Goal: Book appointment/travel/reservation

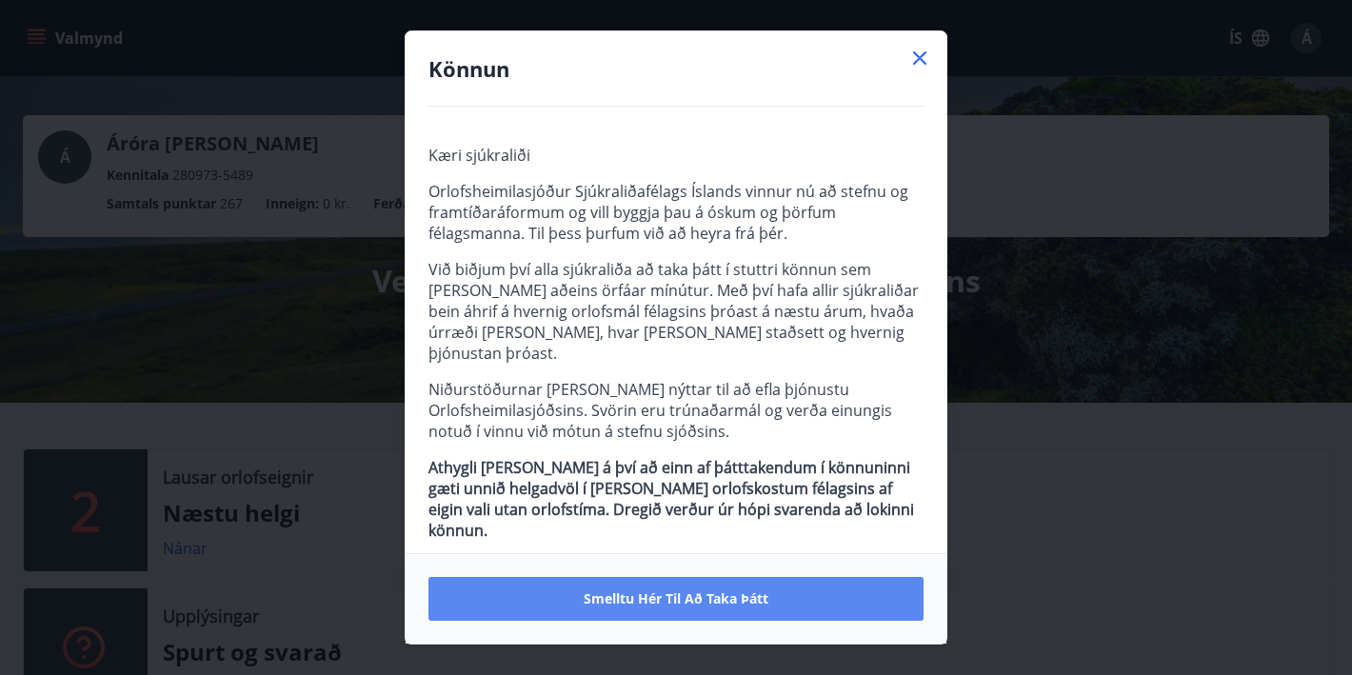
click at [692, 605] on span "Smelltu hér til að taka þátt" at bounding box center [675, 598] width 185 height 19
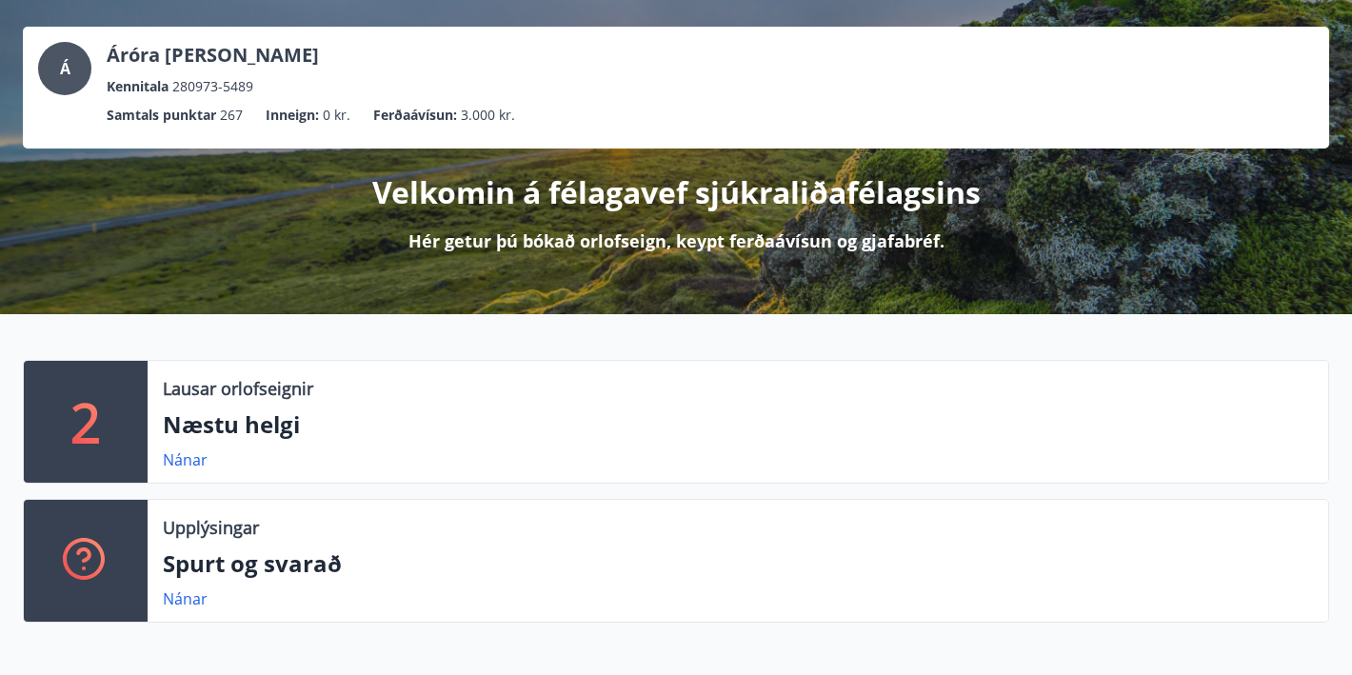
scroll to position [158, 0]
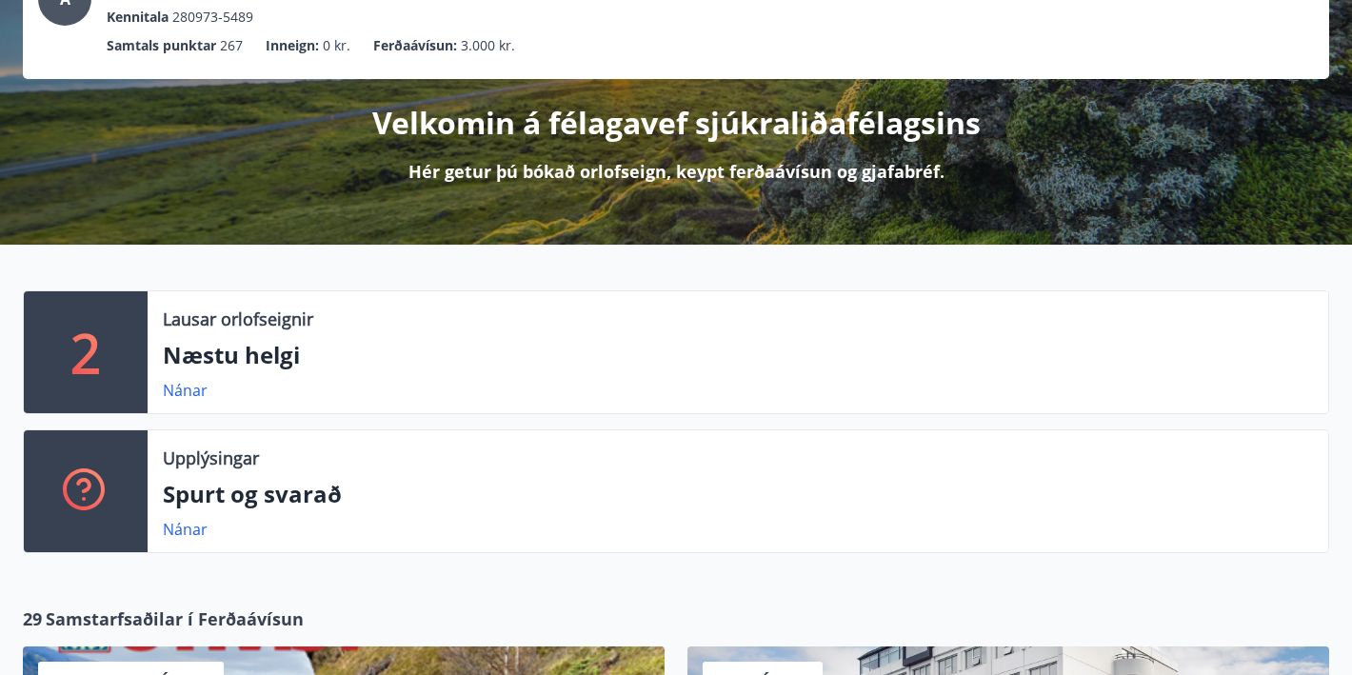
click at [222, 494] on p "Spurt og svarað" at bounding box center [738, 494] width 1150 height 32
click at [160, 532] on div "Upplýsingar Spurt og svarað Nánar" at bounding box center [738, 491] width 1180 height 122
click at [176, 526] on link "Nánar" at bounding box center [185, 529] width 45 height 21
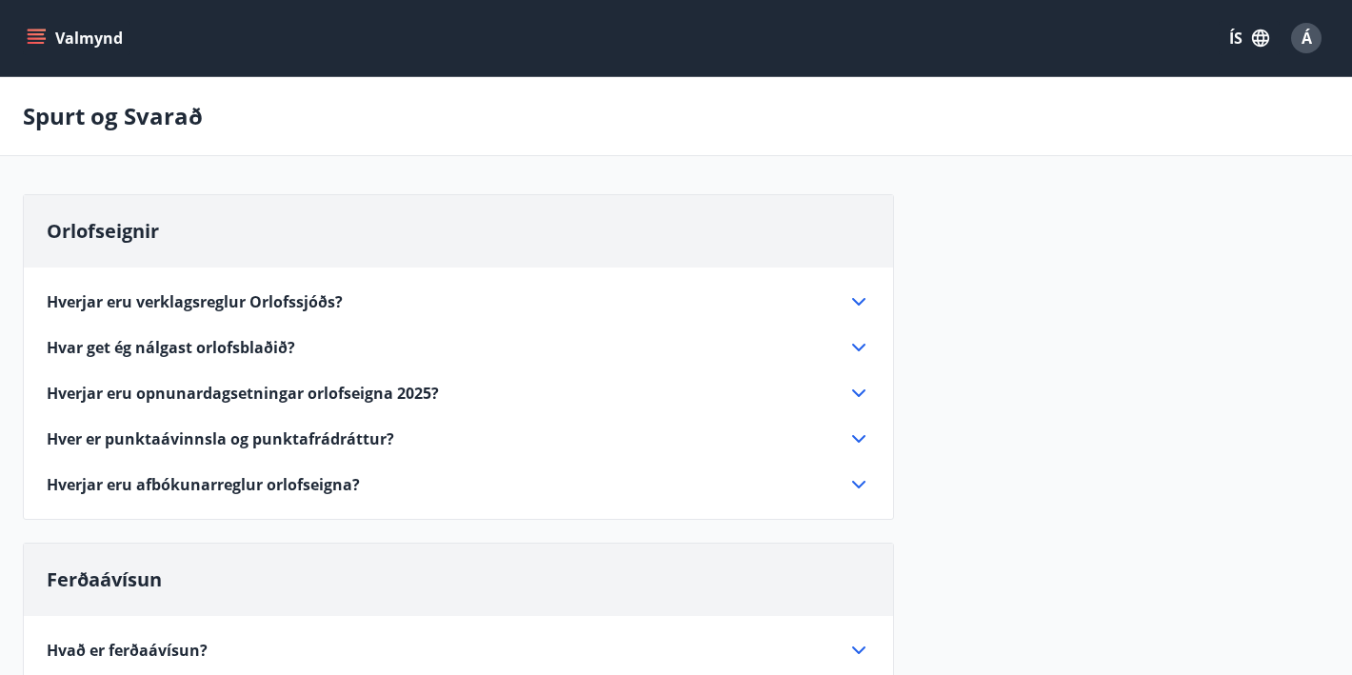
click at [80, 44] on button "Valmynd" at bounding box center [77, 38] width 108 height 34
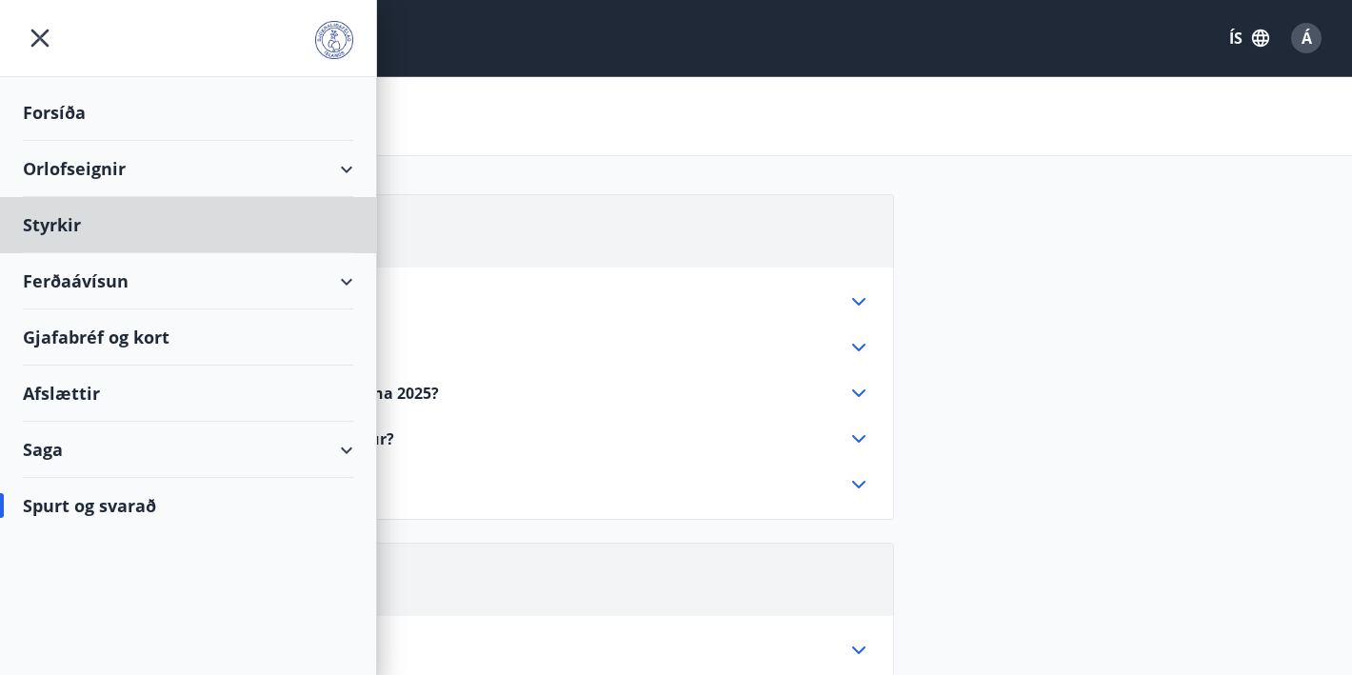
click at [69, 104] on div "Forsíða" at bounding box center [188, 113] width 330 height 56
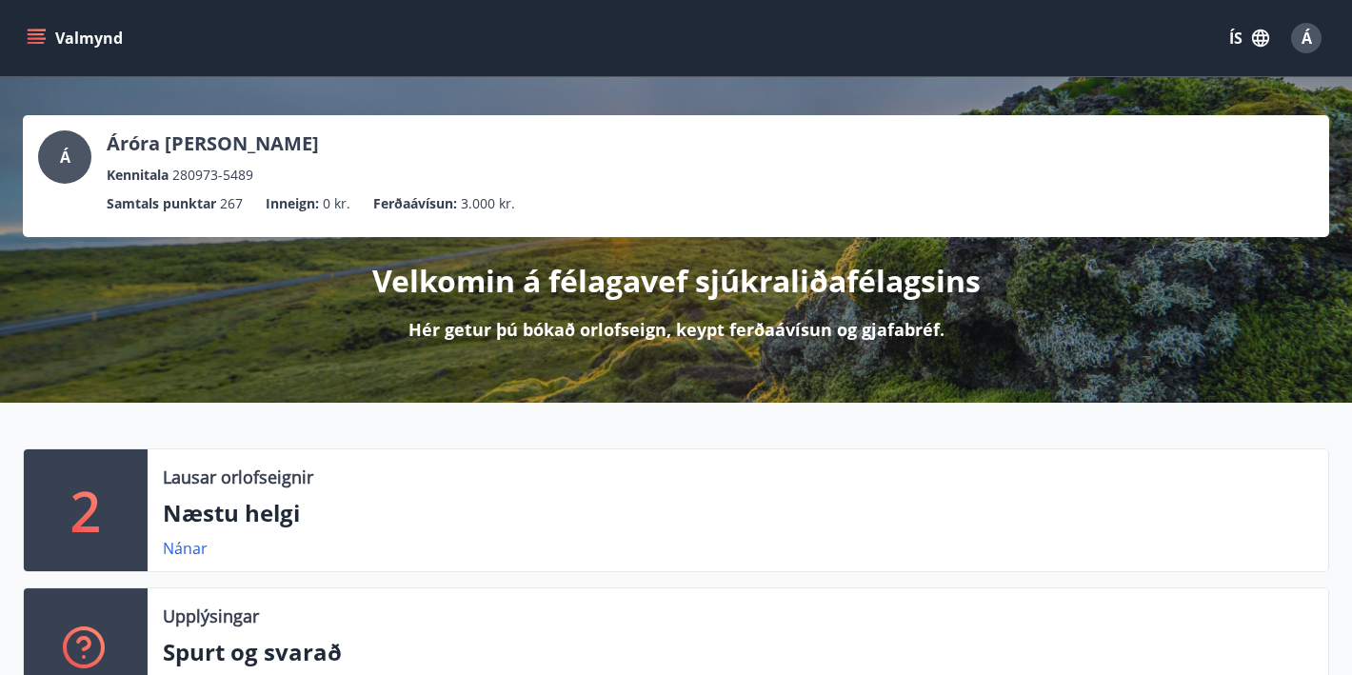
click at [49, 39] on button "Valmynd" at bounding box center [77, 38] width 108 height 34
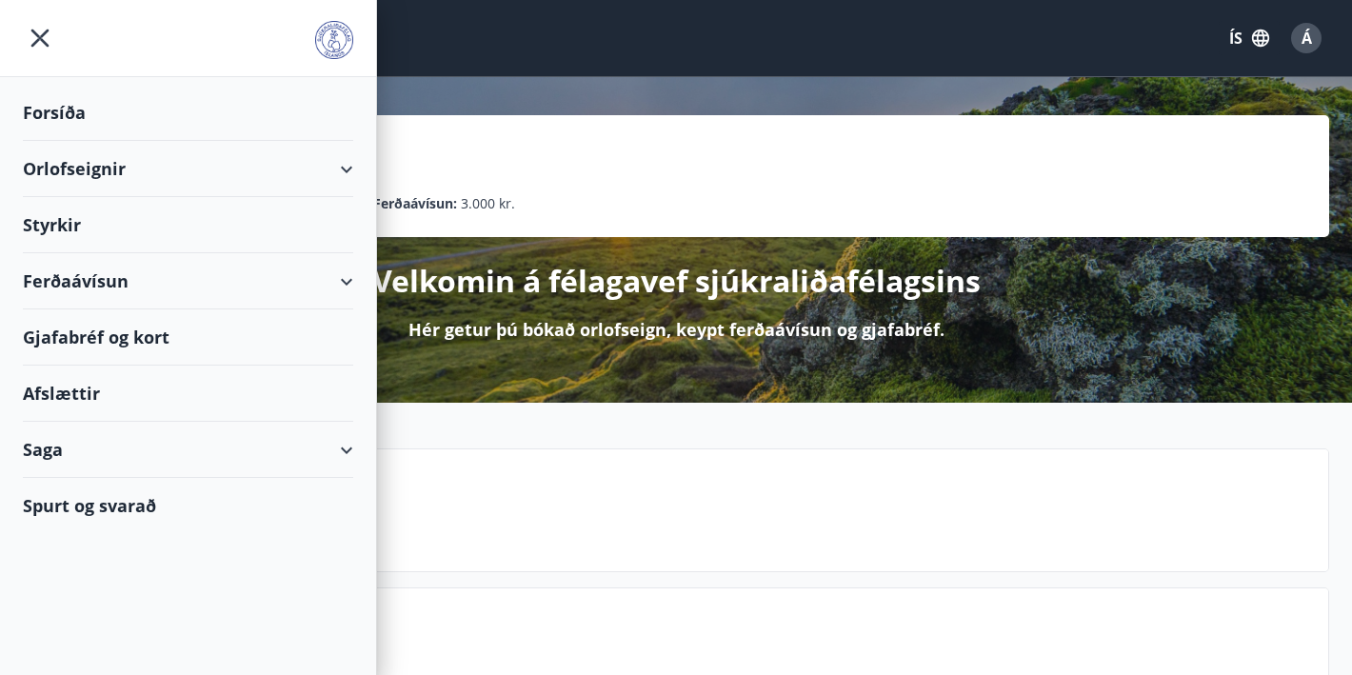
click at [66, 450] on div "Saga" at bounding box center [188, 450] width 330 height 56
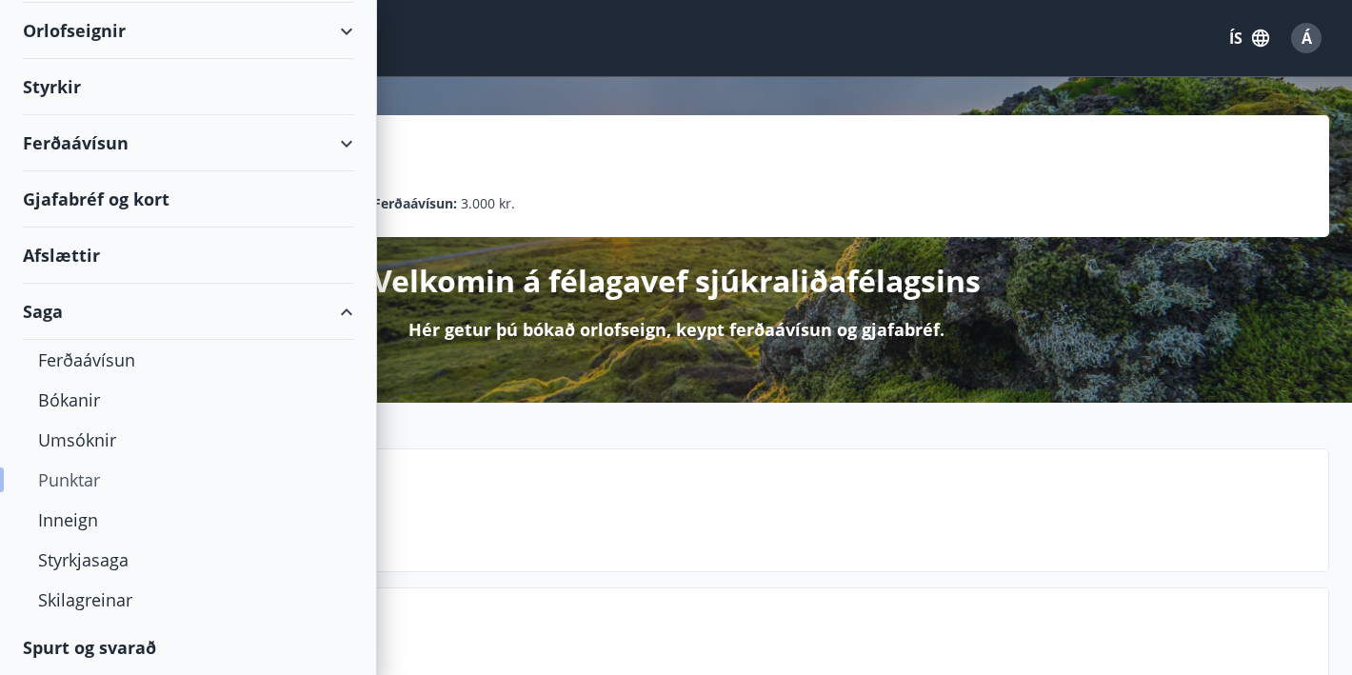
scroll to position [138, 0]
click at [74, 393] on div "Bókanir" at bounding box center [188, 400] width 300 height 40
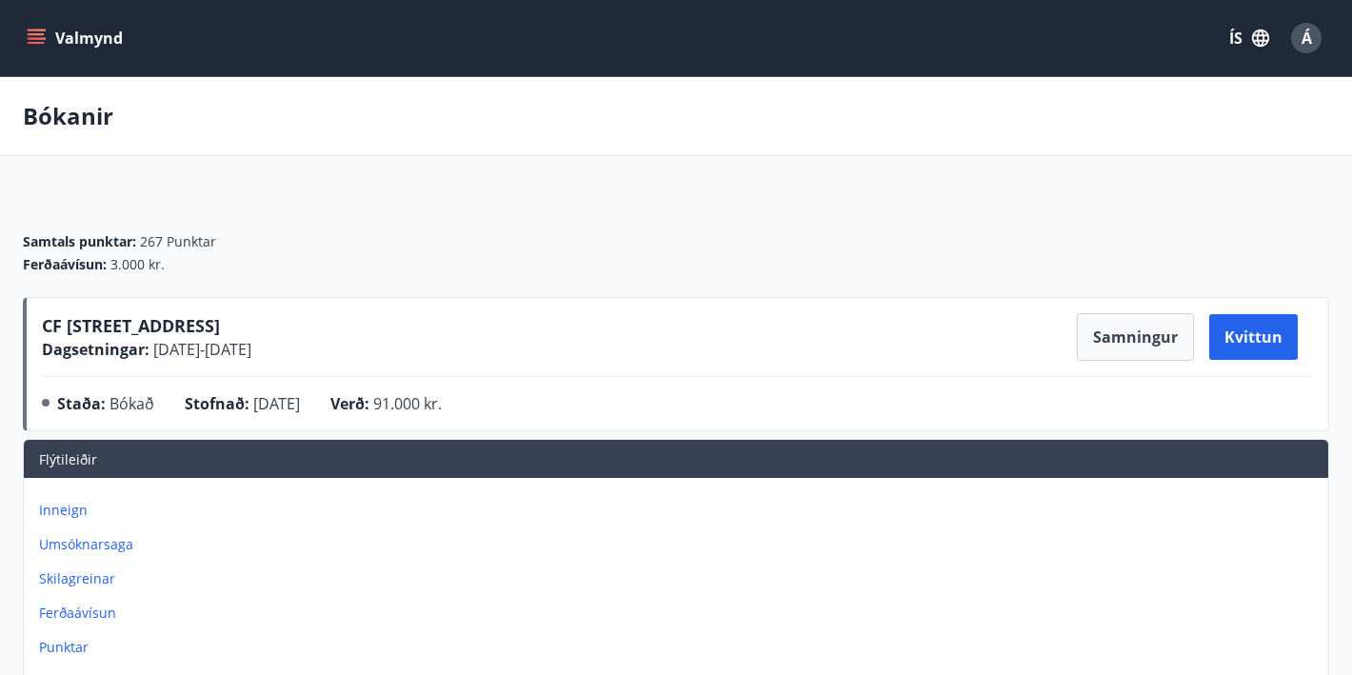
click at [45, 47] on icon "menu" at bounding box center [36, 38] width 19 height 19
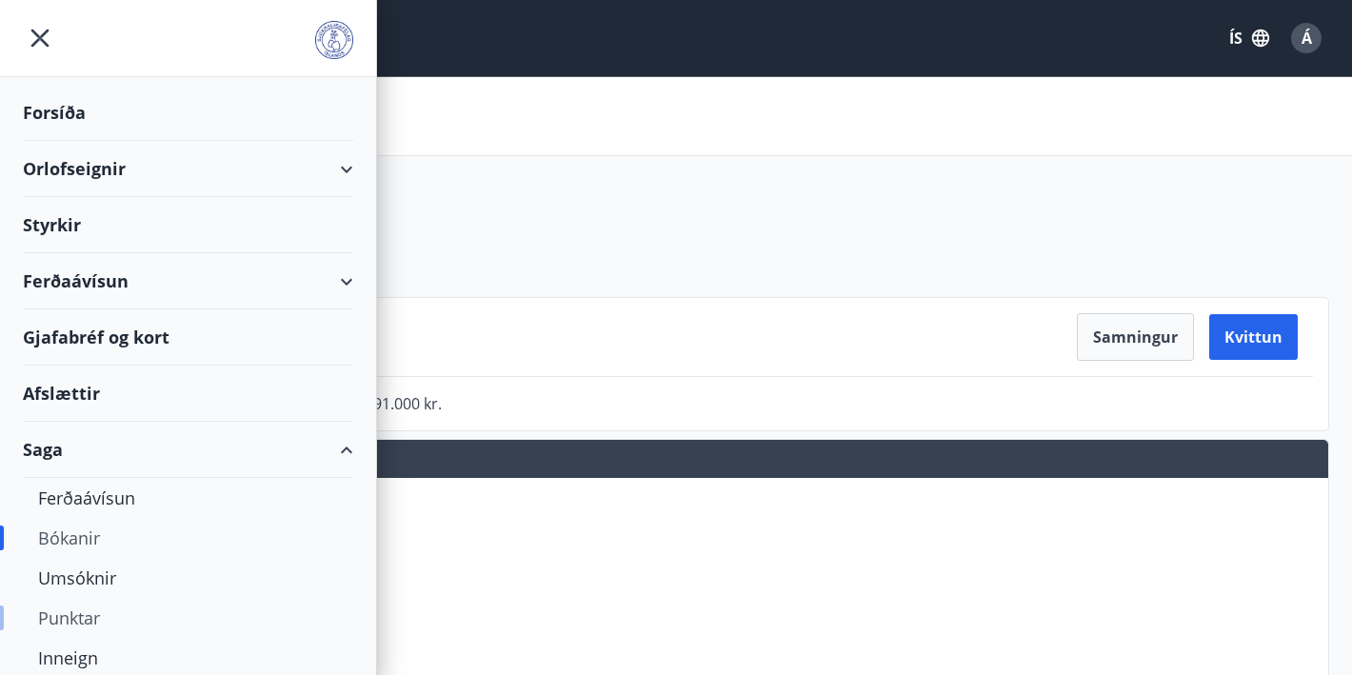
click at [76, 616] on div "Punktar" at bounding box center [188, 618] width 300 height 40
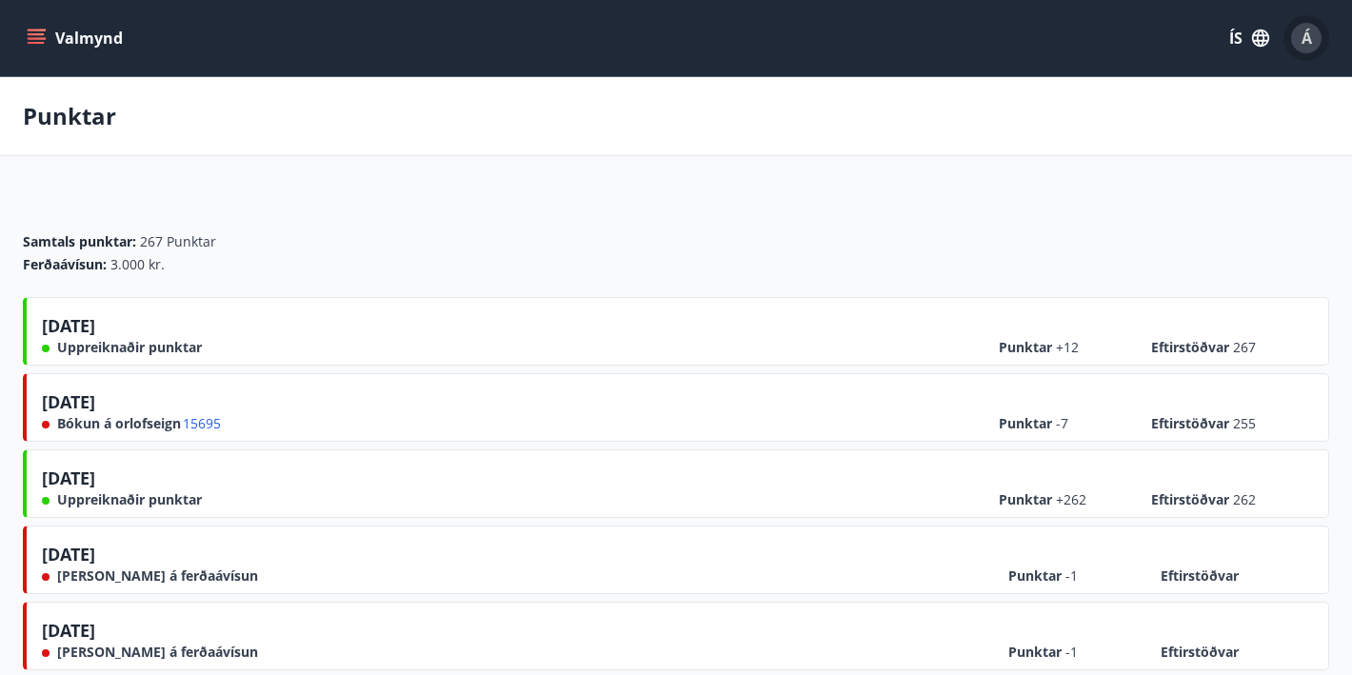
click at [1292, 37] on div "Á" at bounding box center [1306, 38] width 30 height 30
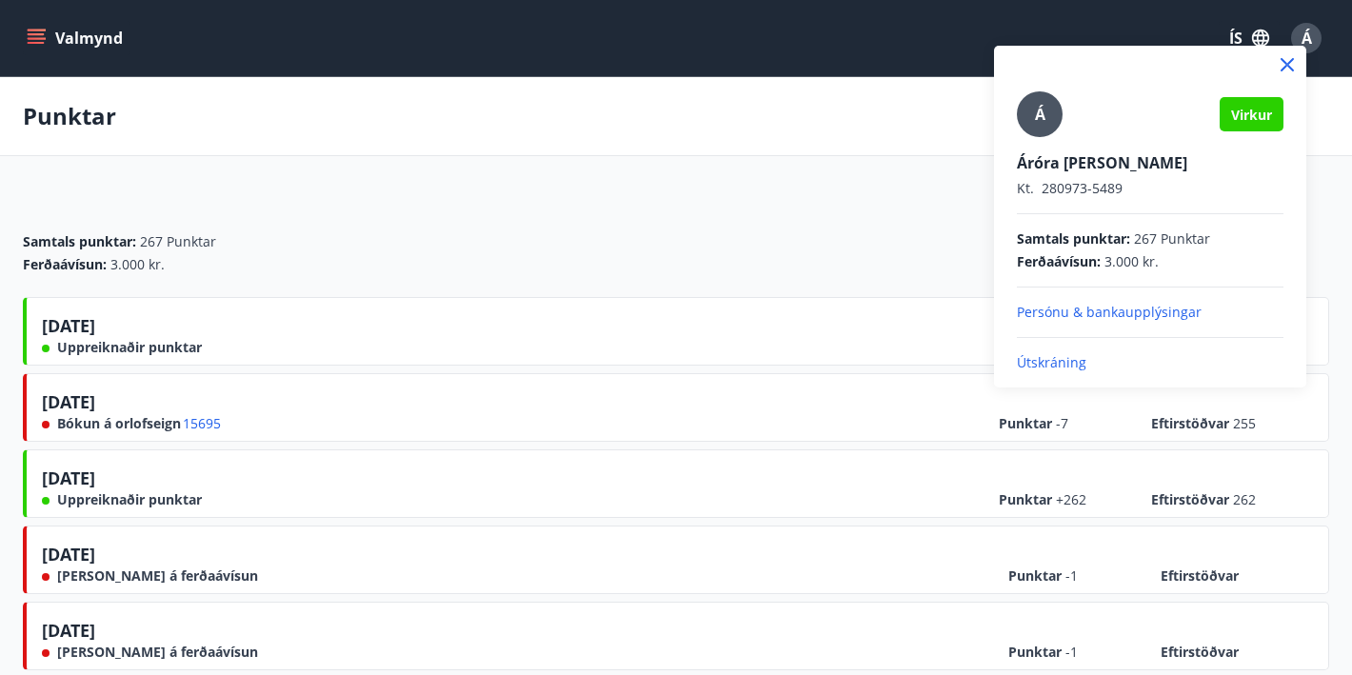
click at [879, 153] on div at bounding box center [676, 337] width 1352 height 675
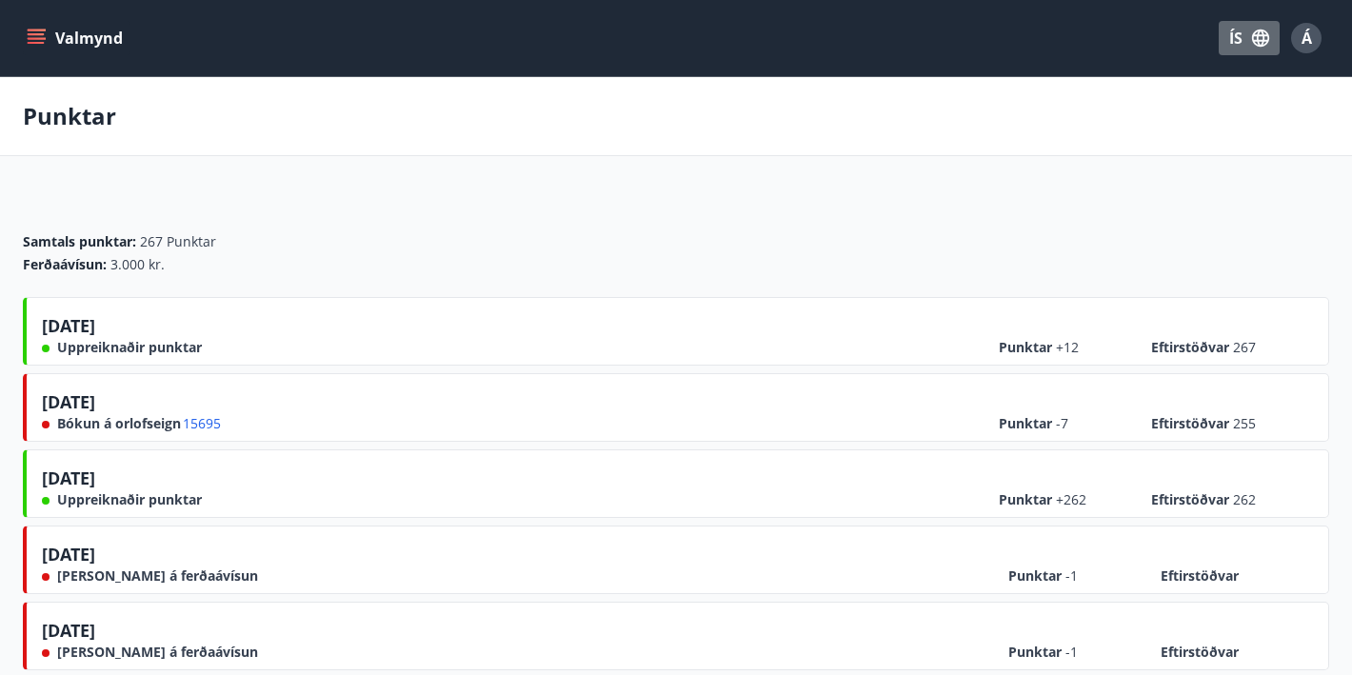
click at [1249, 39] on button "ÍS" at bounding box center [1248, 38] width 61 height 34
click at [818, 120] on div at bounding box center [676, 337] width 1352 height 675
click at [43, 39] on icon "menu" at bounding box center [38, 38] width 21 height 2
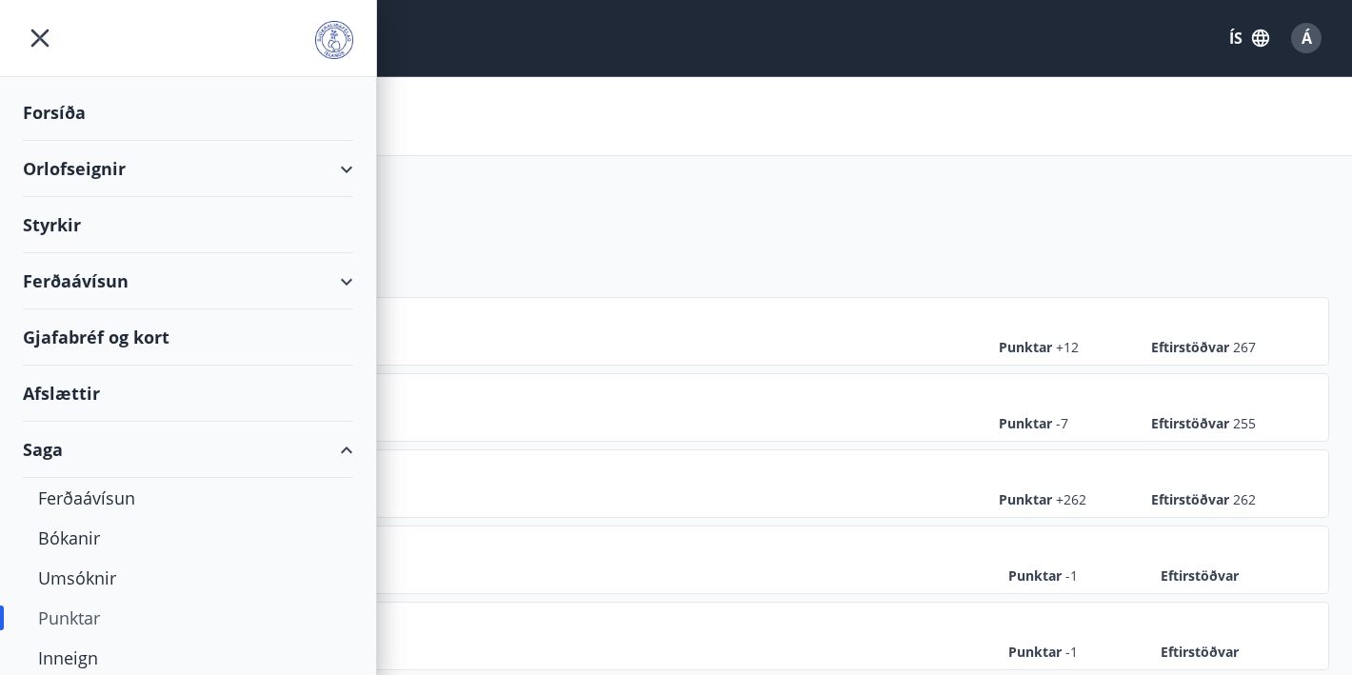
click at [77, 396] on div "Afslættir" at bounding box center [188, 394] width 330 height 56
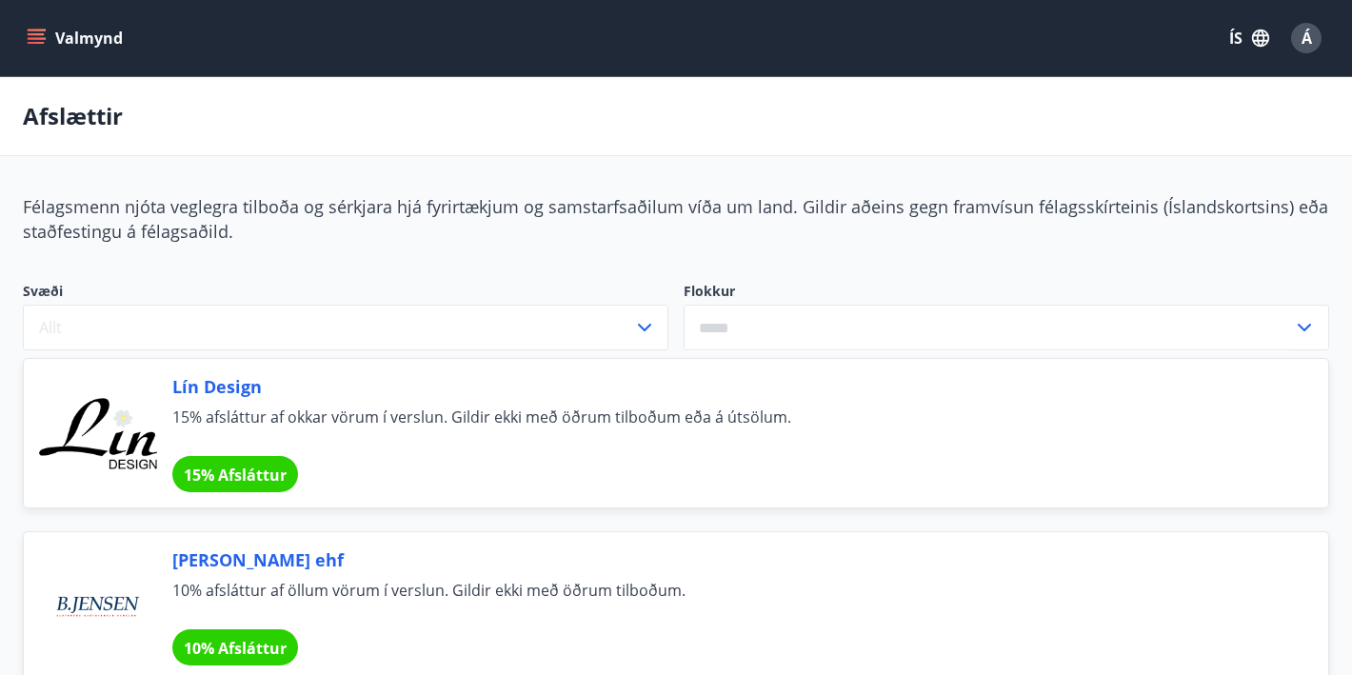
click at [42, 25] on button "Valmynd" at bounding box center [77, 38] width 108 height 34
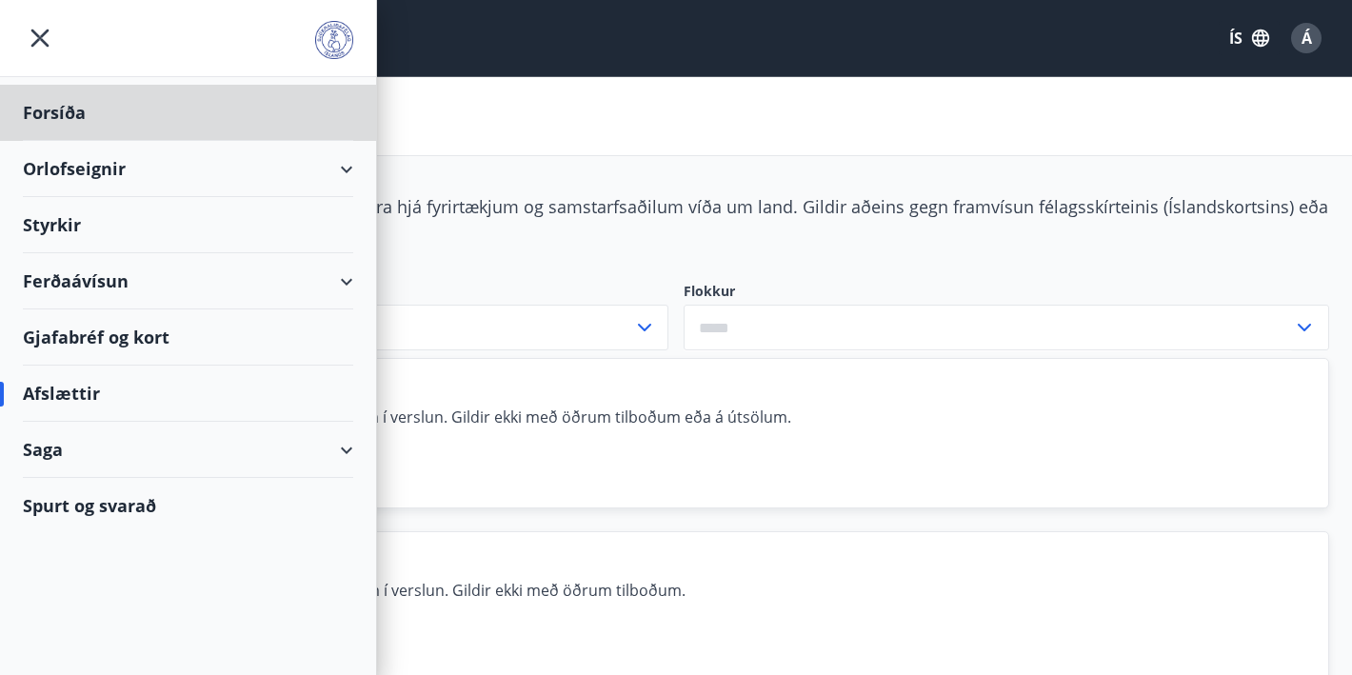
click at [78, 227] on div "Styrkir" at bounding box center [188, 225] width 330 height 56
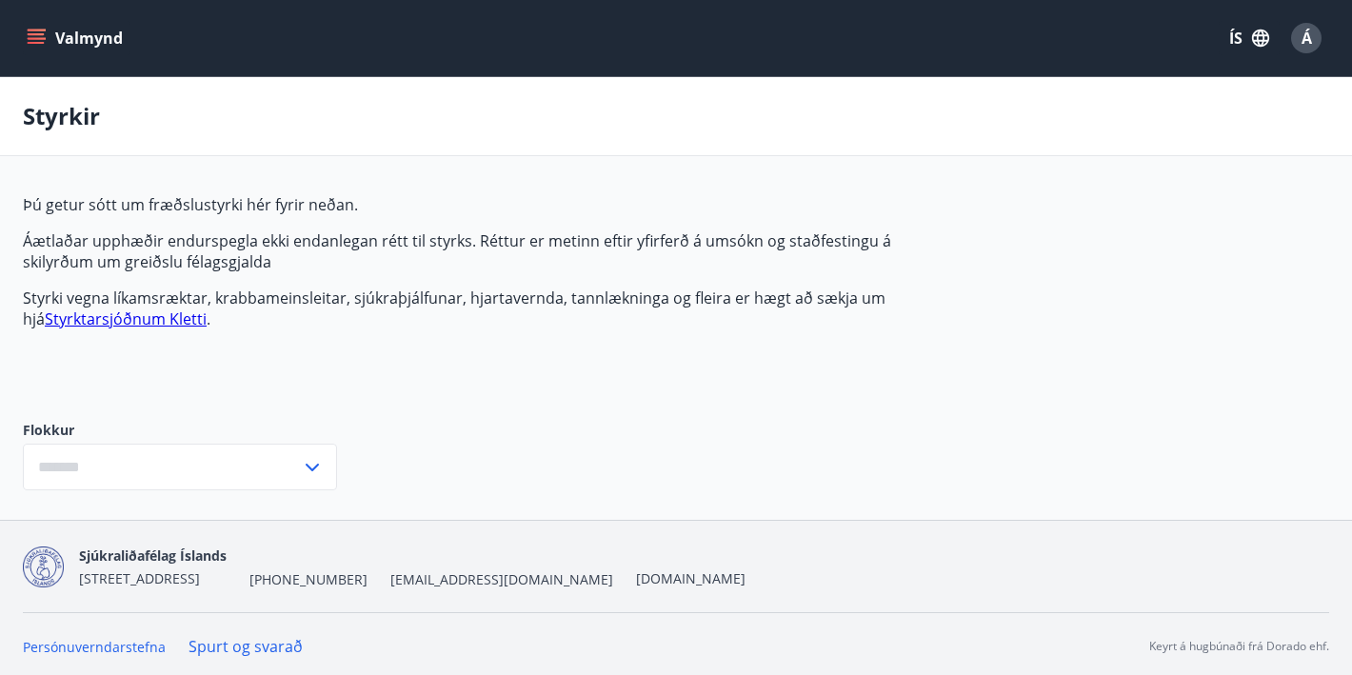
type input "***"
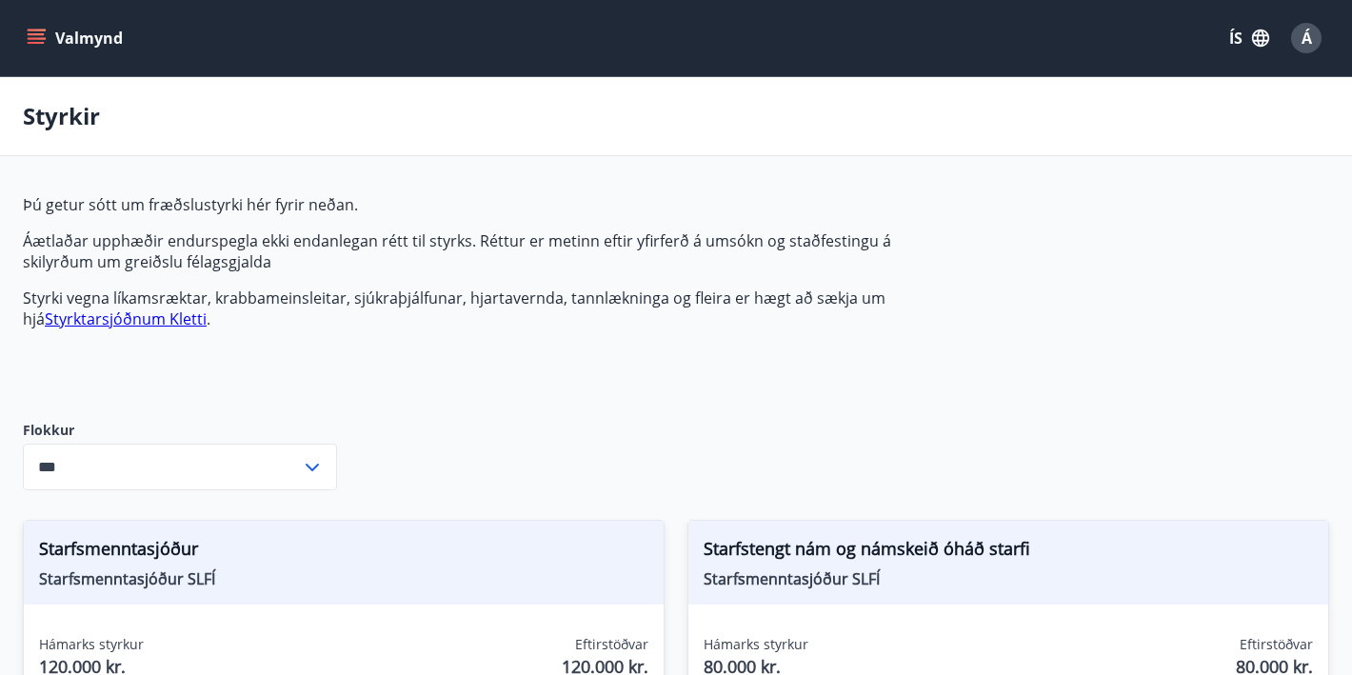
click at [47, 33] on button "Valmynd" at bounding box center [77, 38] width 108 height 34
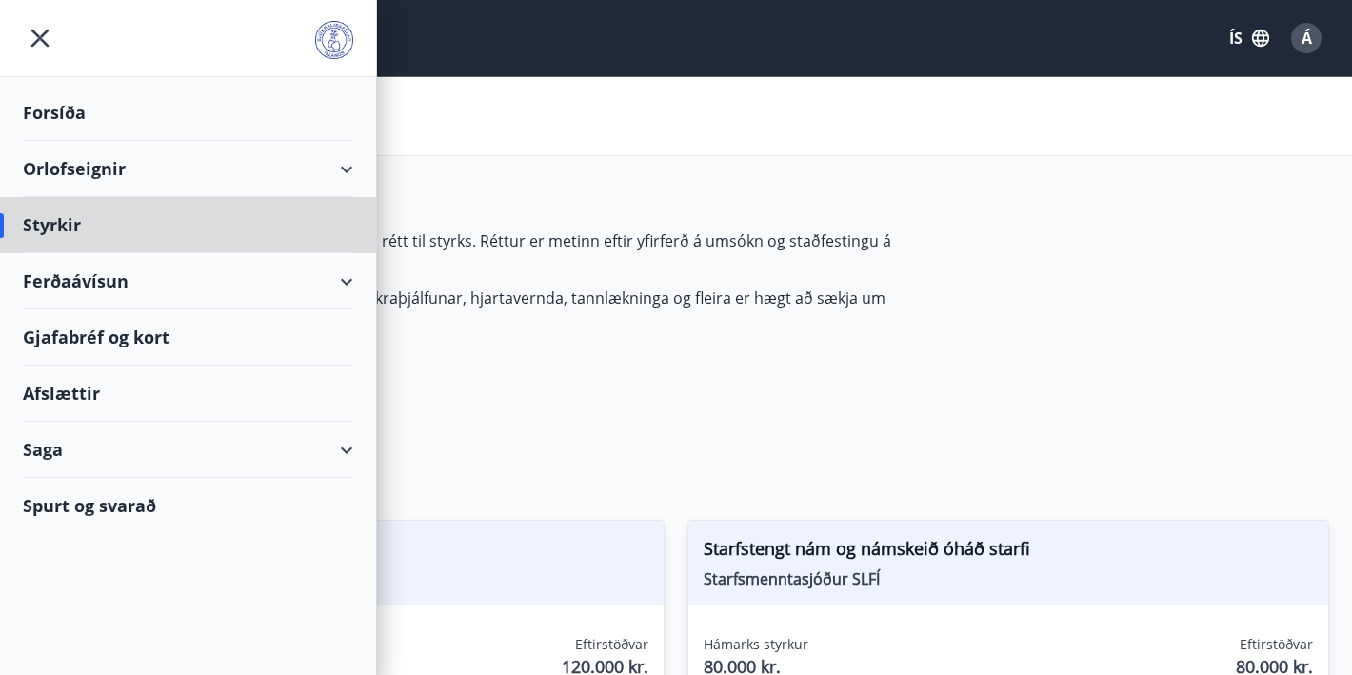
click at [101, 103] on div "Forsíða" at bounding box center [188, 113] width 330 height 56
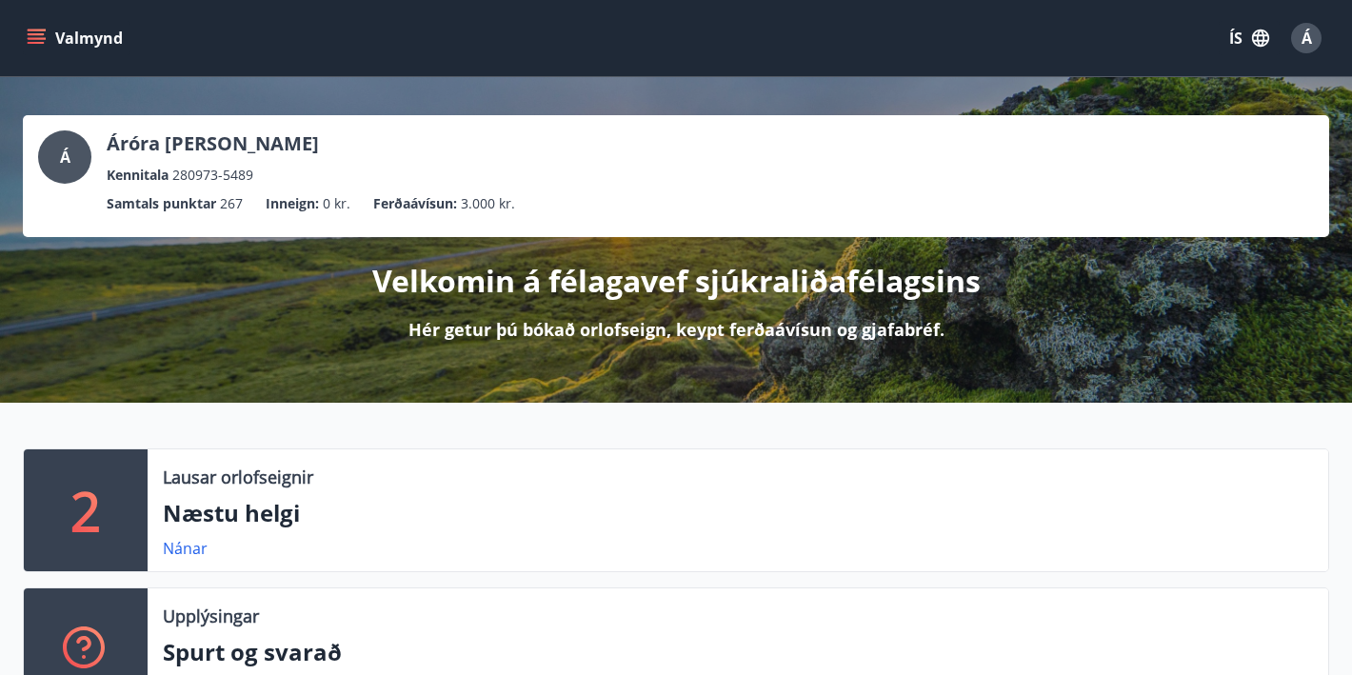
click at [291, 302] on div "Velkomin á félagavef sjúkraliðafélagsins Hér getur þú bókað orlofseign, keypt f…" at bounding box center [676, 289] width 1306 height 105
click at [566, 336] on p "Hér getur þú bókað orlofseign, keypt ferðaávísun og gjafabréf." at bounding box center [676, 329] width 536 height 25
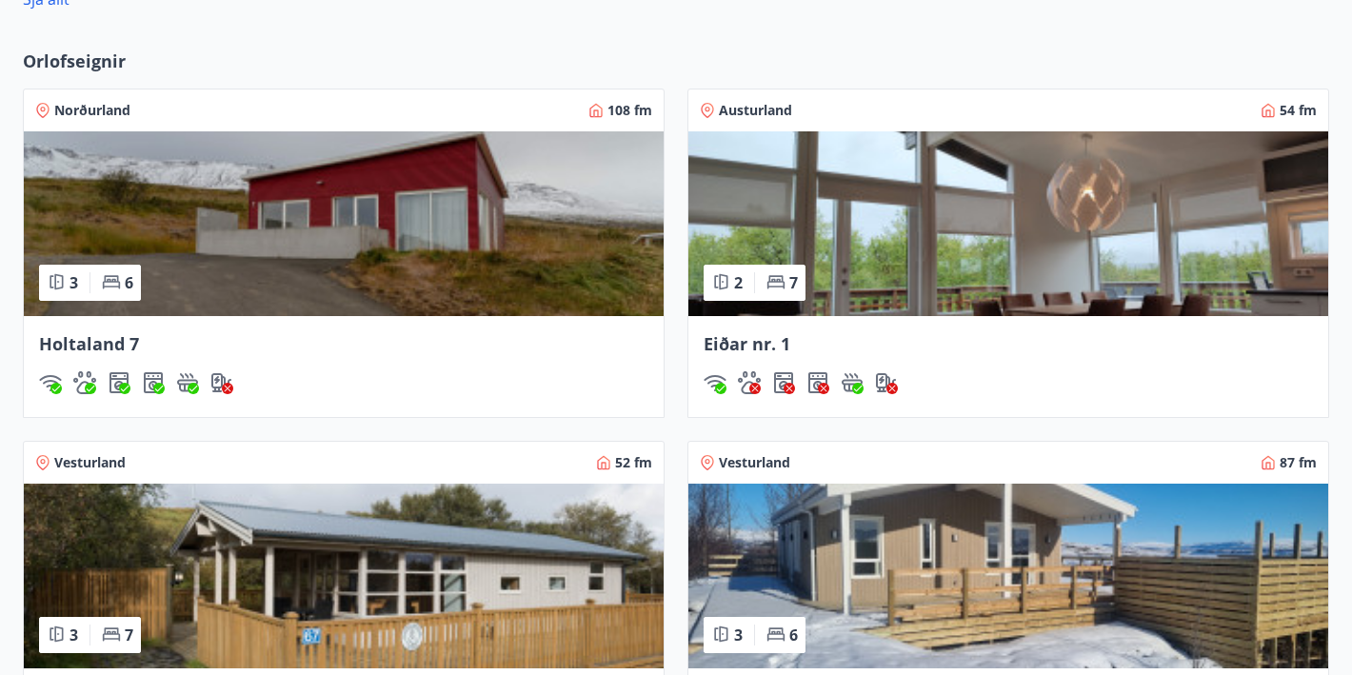
scroll to position [1336, 0]
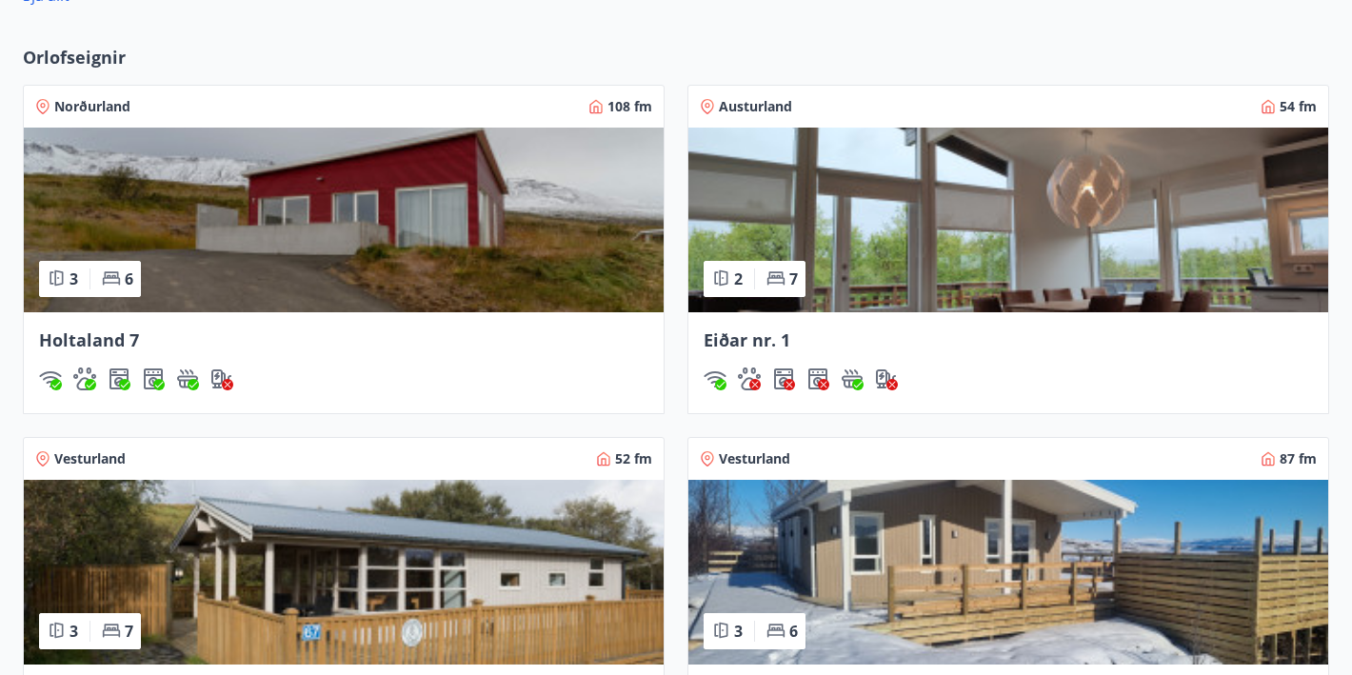
click at [92, 274] on div "3 6" at bounding box center [90, 279] width 102 height 36
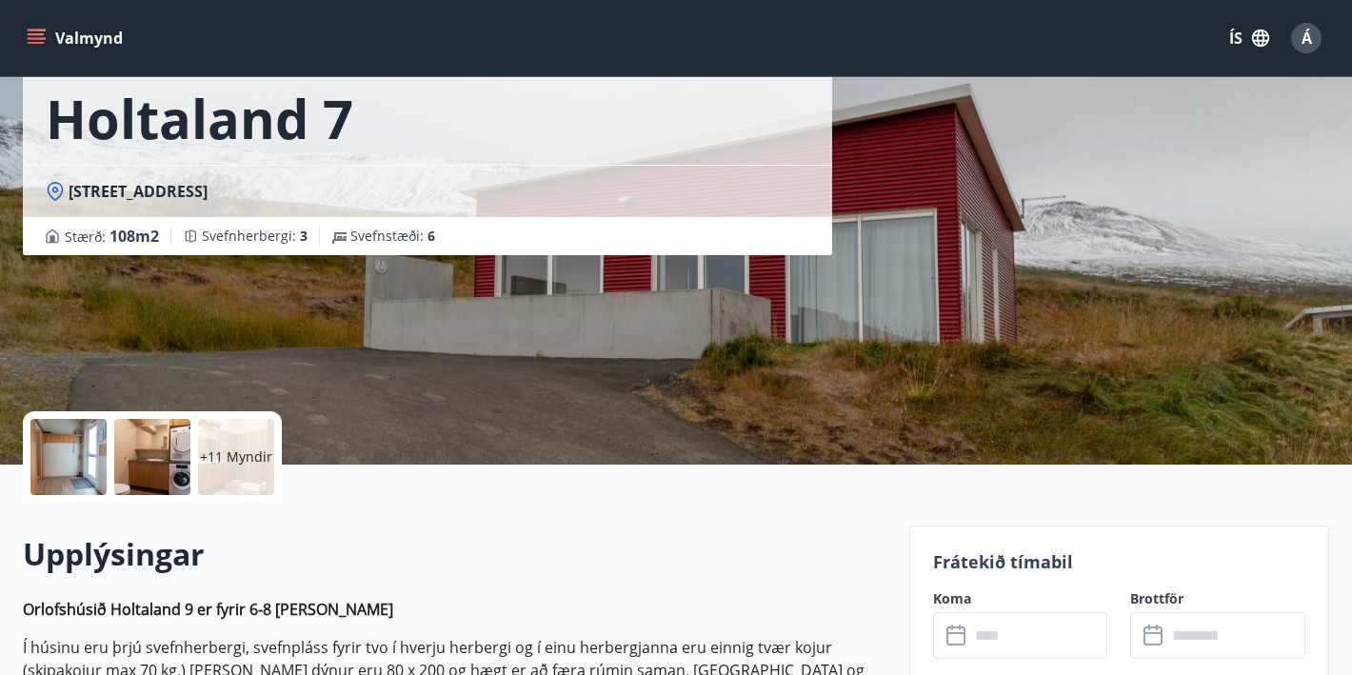
scroll to position [470, 0]
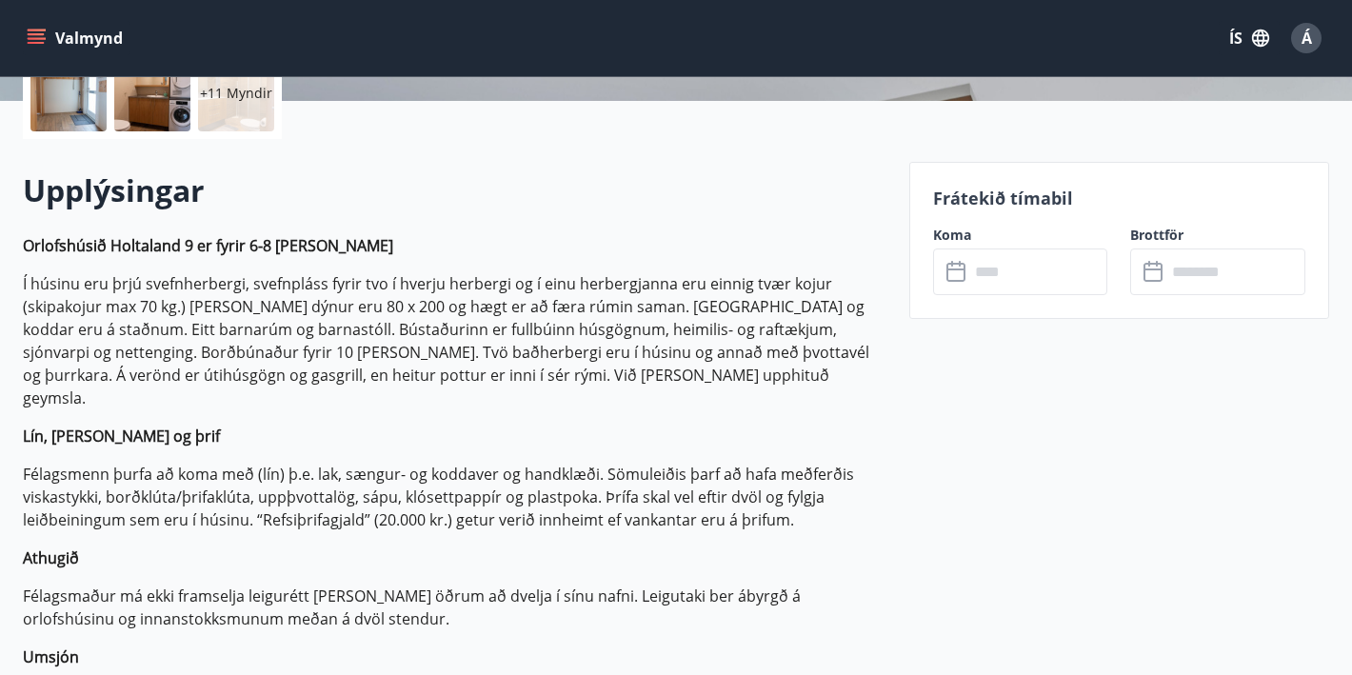
click at [951, 274] on icon at bounding box center [957, 272] width 23 height 23
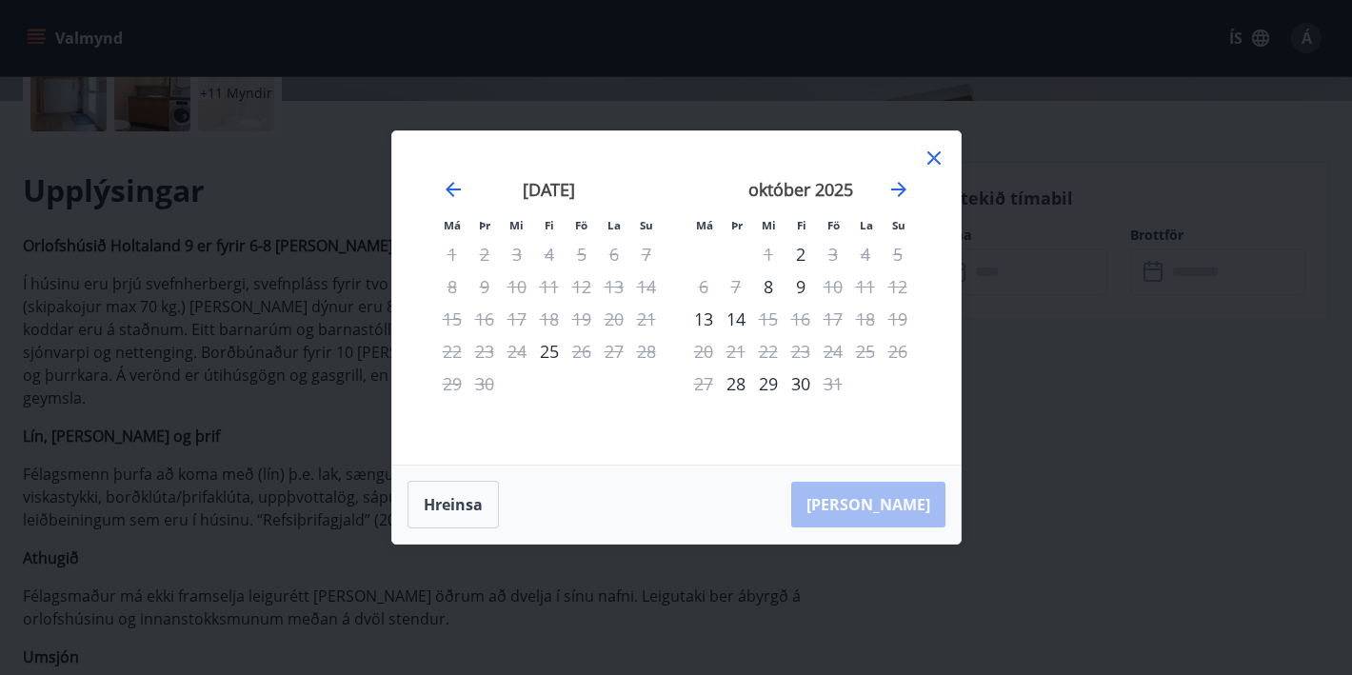
click at [937, 157] on icon at bounding box center [933, 158] width 23 height 23
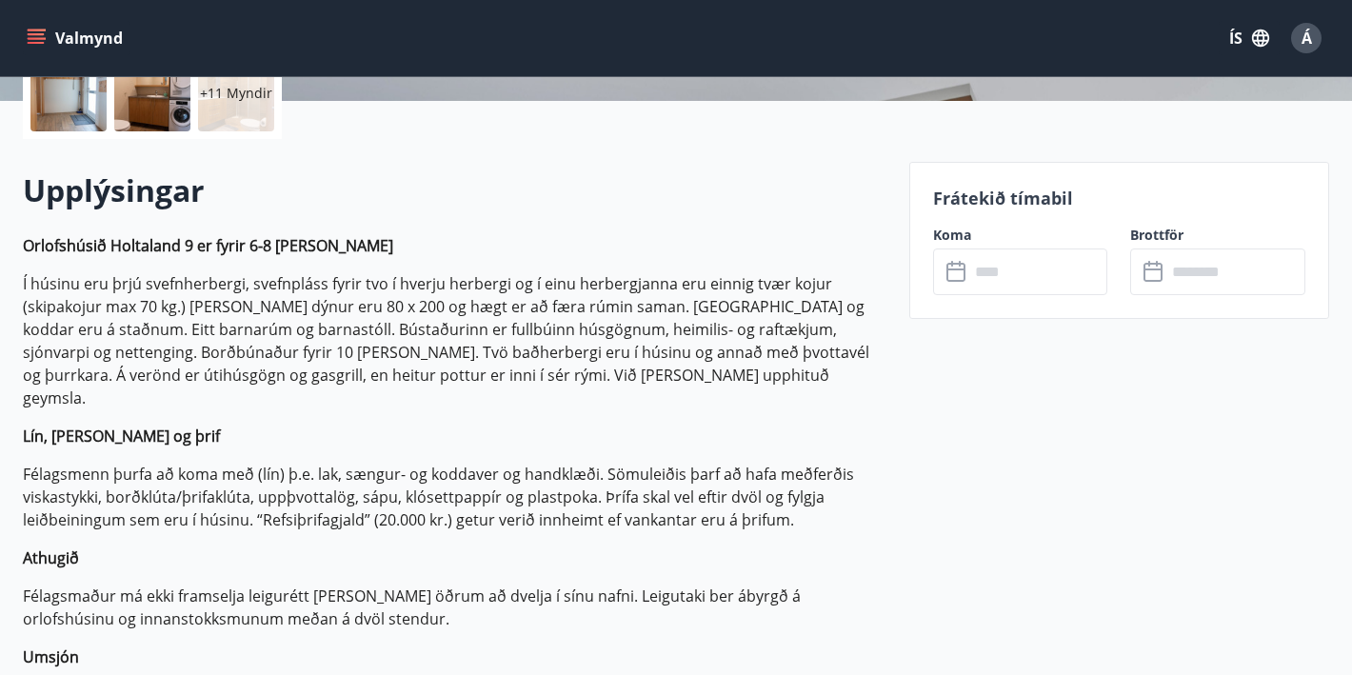
click at [22, 36] on div "Valmynd ÍS Á" at bounding box center [676, 38] width 1352 height 76
click at [30, 36] on icon "menu" at bounding box center [36, 38] width 19 height 19
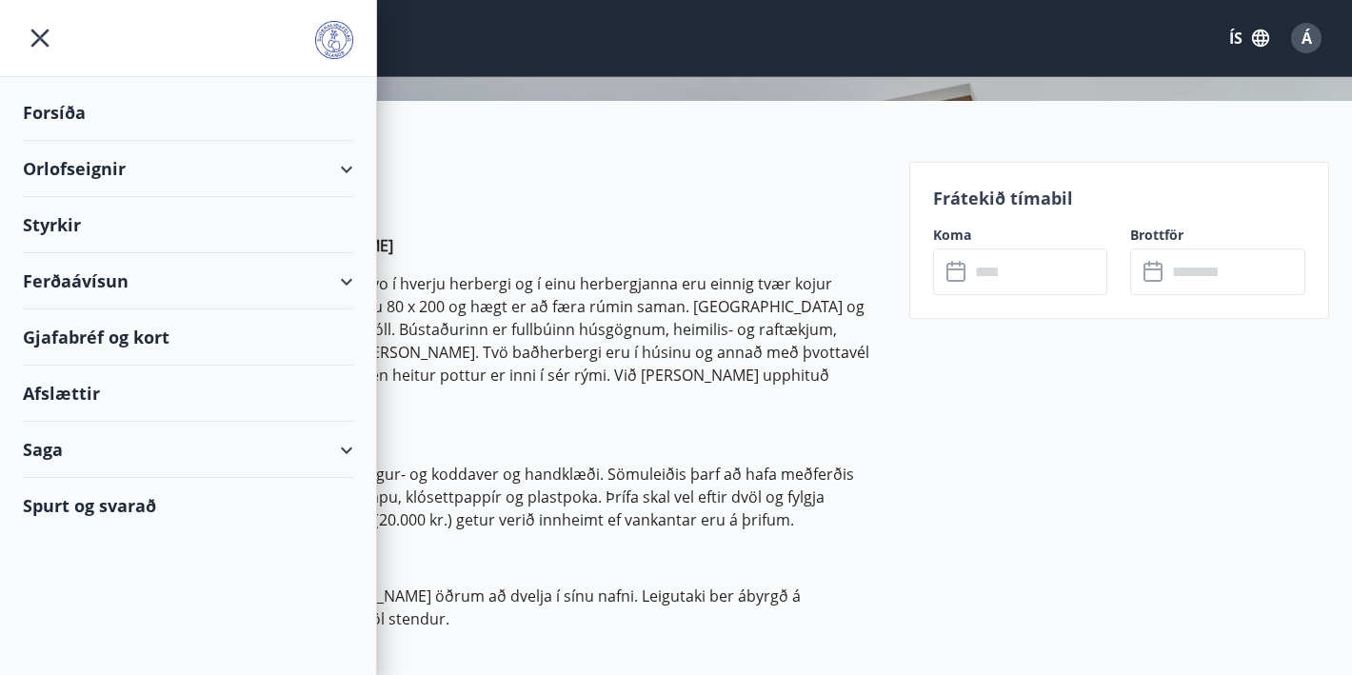
click at [109, 173] on div "Orlofseignir" at bounding box center [188, 169] width 330 height 56
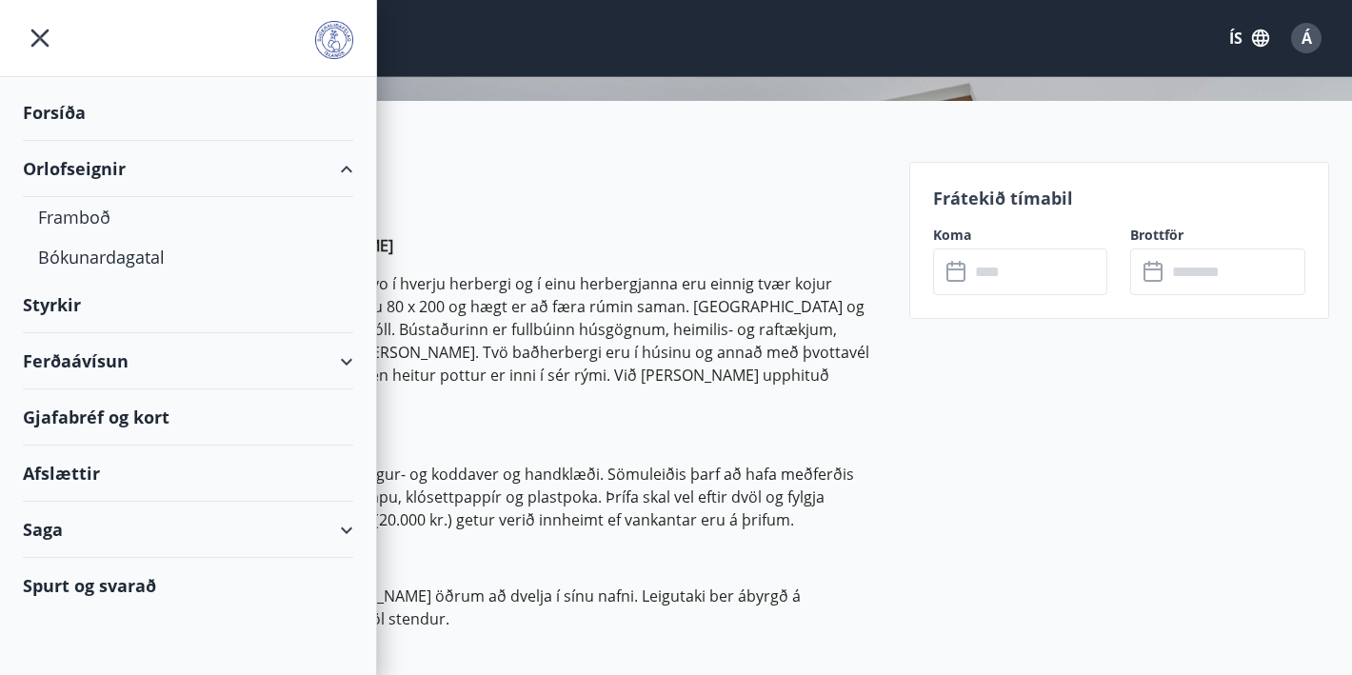
click at [110, 171] on div "Orlofseignir" at bounding box center [188, 169] width 330 height 56
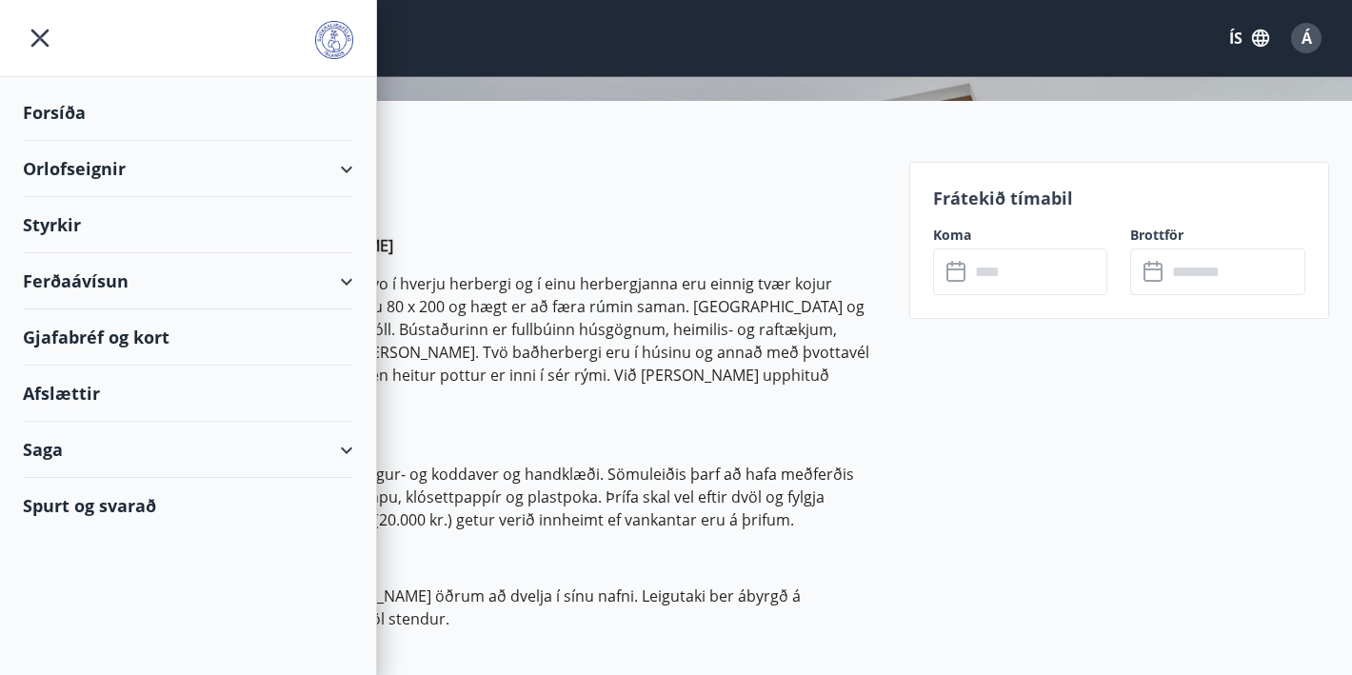
click at [339, 30] on img at bounding box center [334, 40] width 38 height 38
click at [38, 26] on icon "menu" at bounding box center [40, 38] width 34 height 34
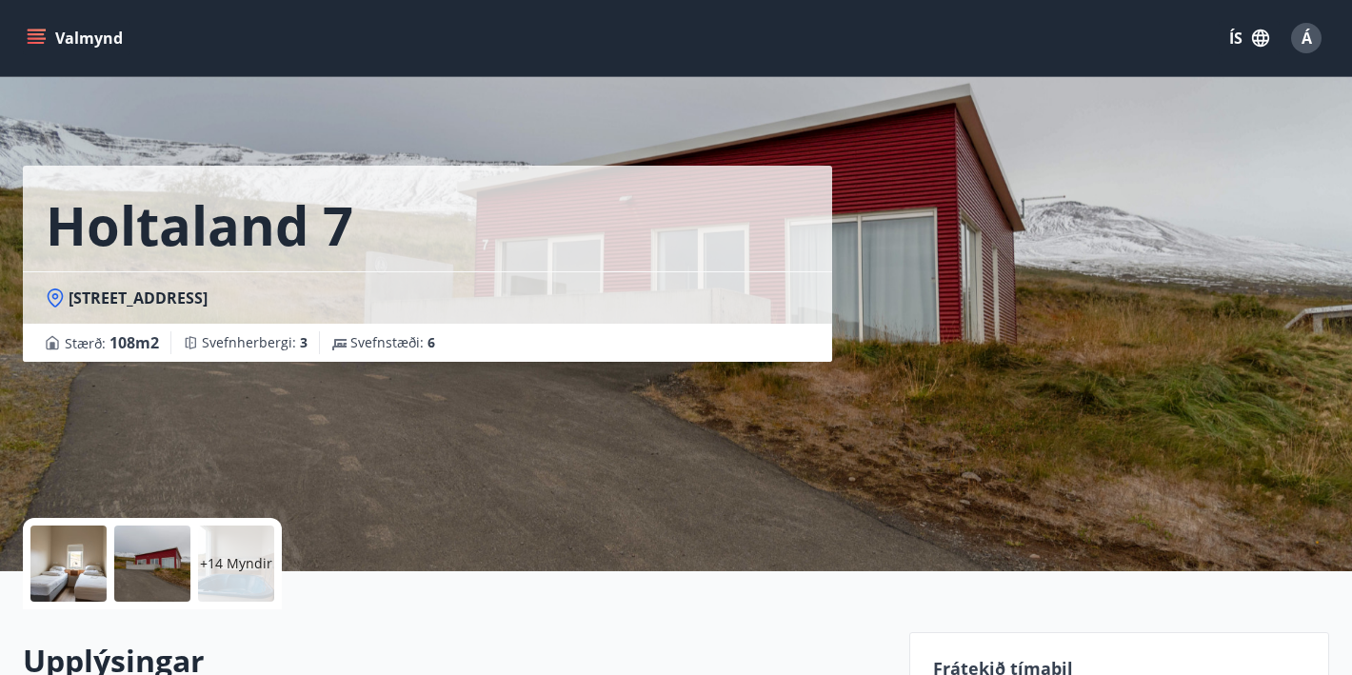
scroll to position [0, 0]
click at [104, 33] on button "Valmynd" at bounding box center [77, 38] width 108 height 34
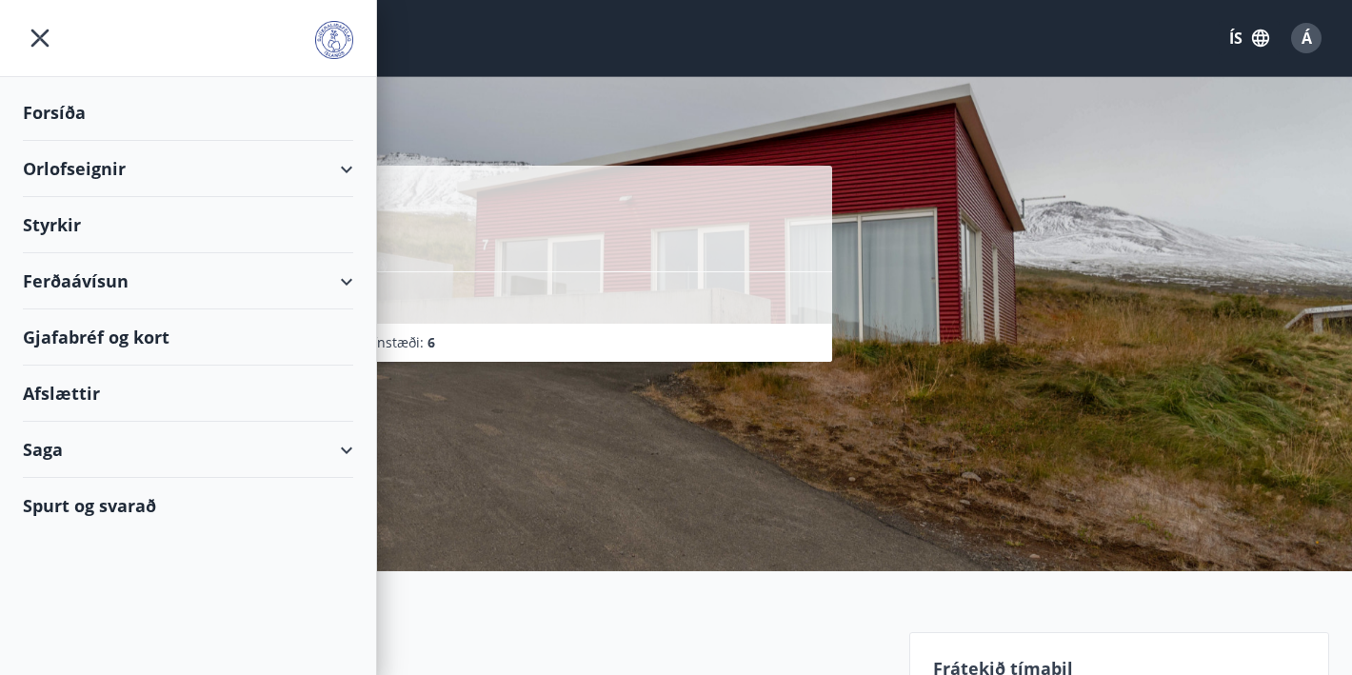
click at [53, 43] on icon "menu" at bounding box center [40, 38] width 34 height 34
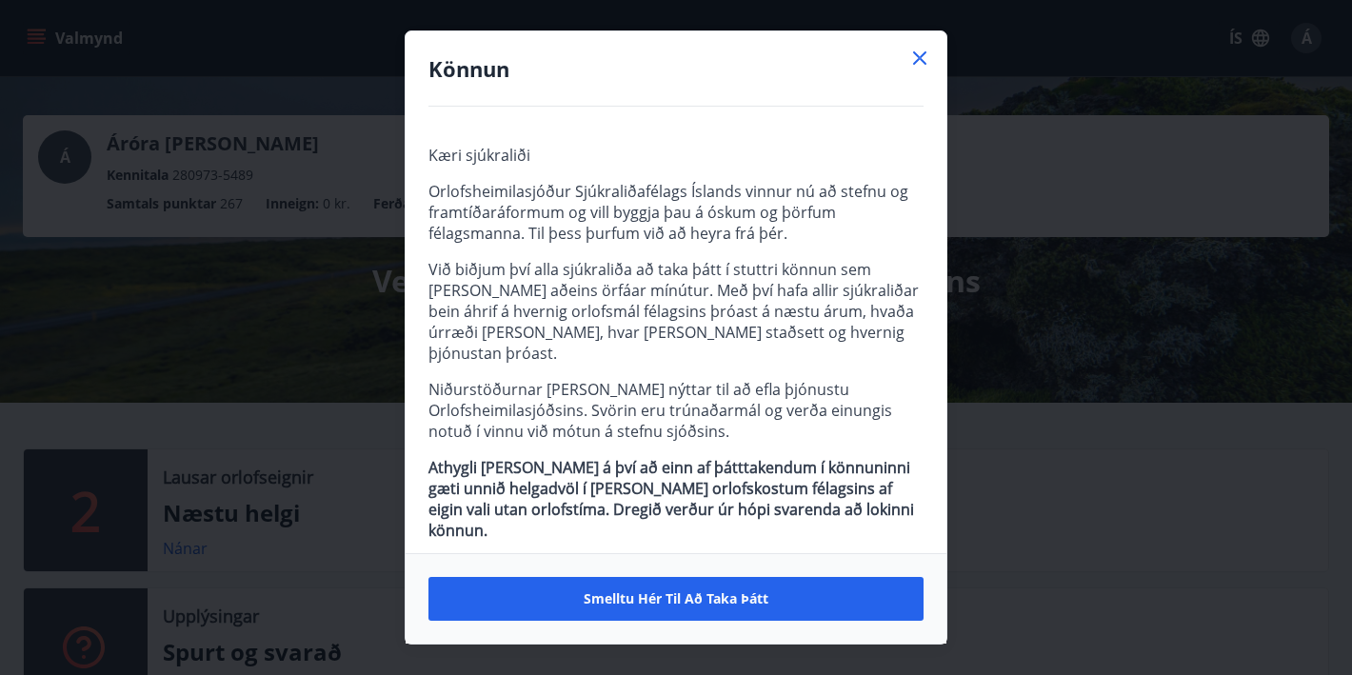
click at [919, 59] on icon at bounding box center [919, 57] width 13 height 13
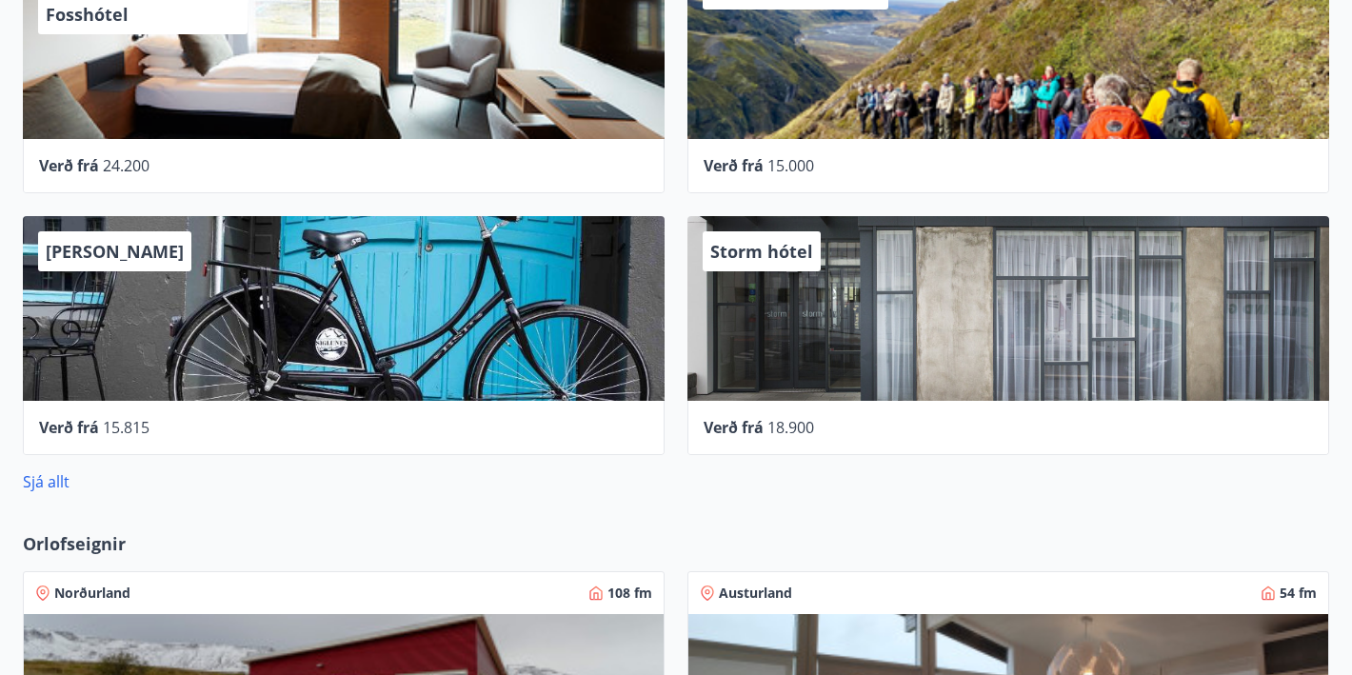
scroll to position [866, 0]
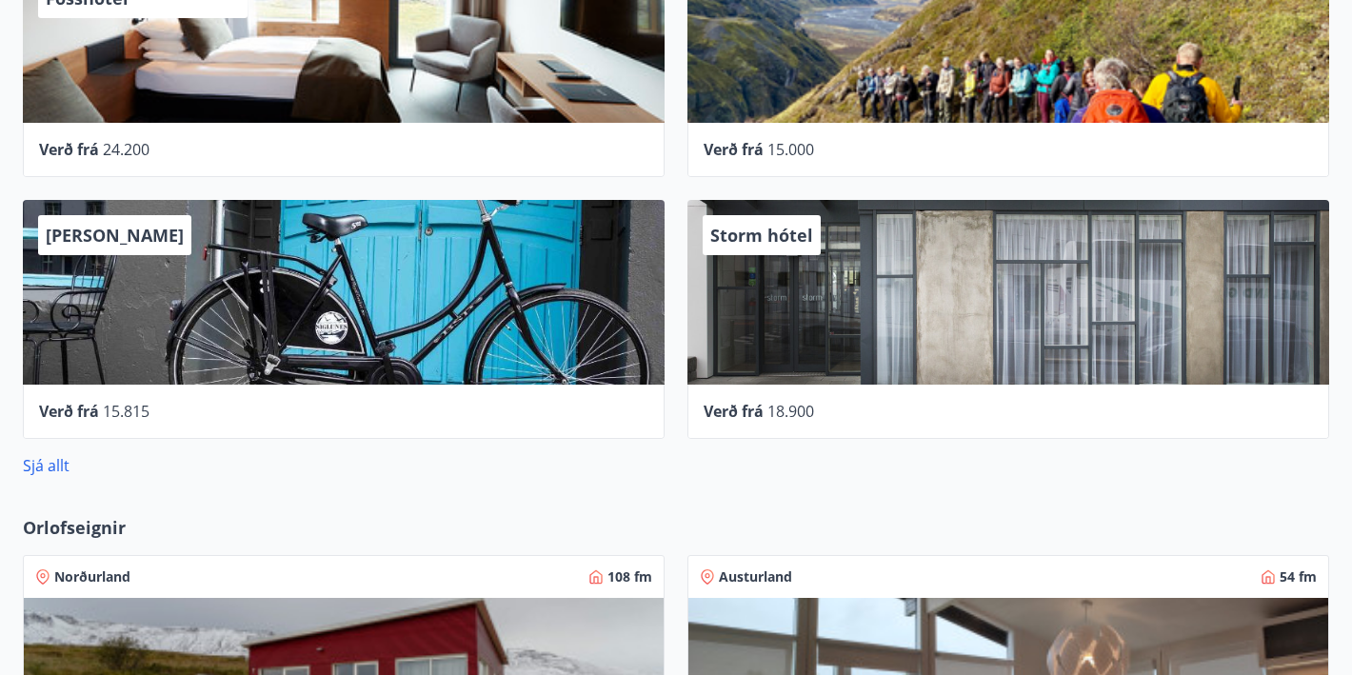
click at [808, 296] on div "Storm hótel" at bounding box center [1008, 292] width 642 height 185
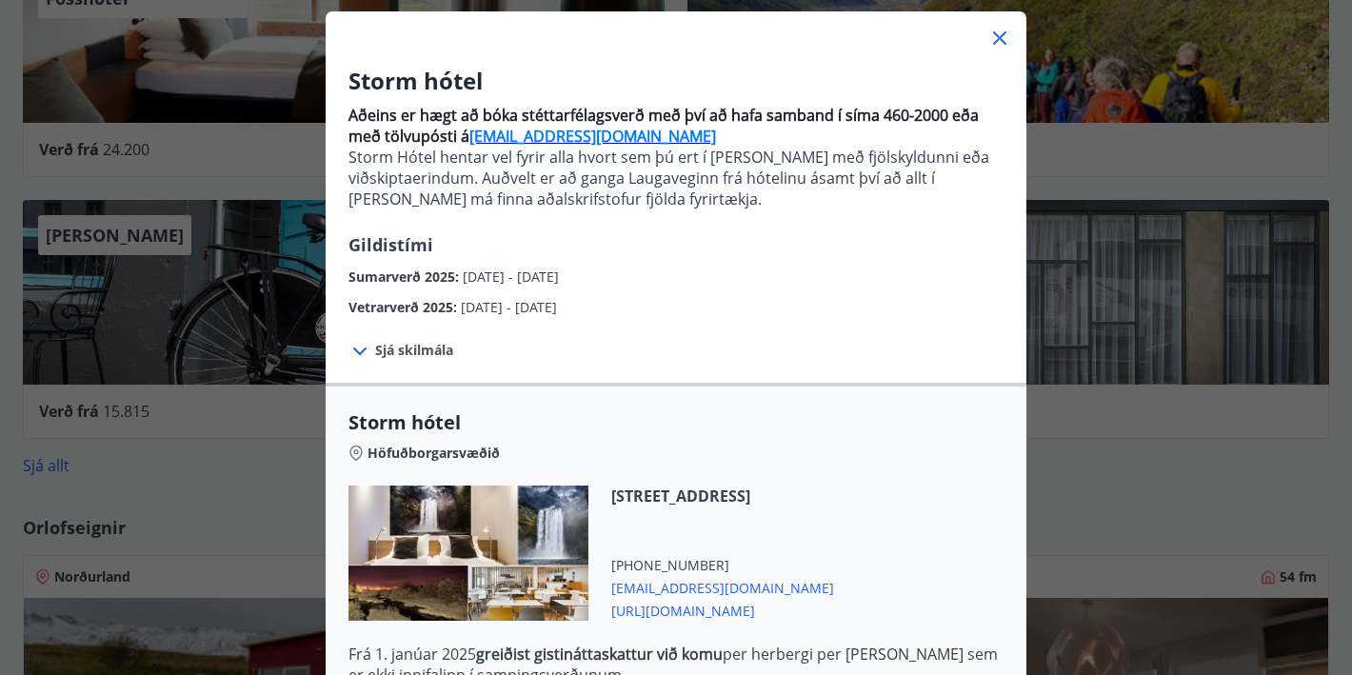
scroll to position [104, 0]
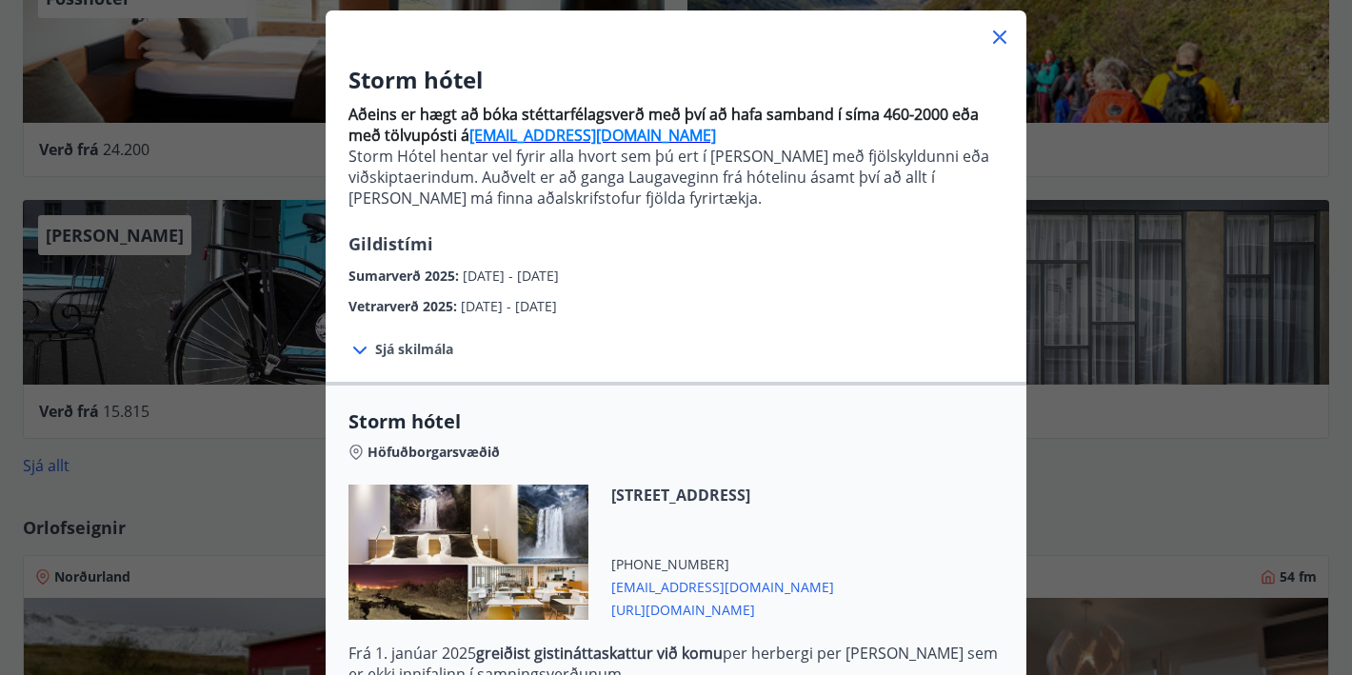
click at [996, 41] on icon at bounding box center [999, 36] width 13 height 13
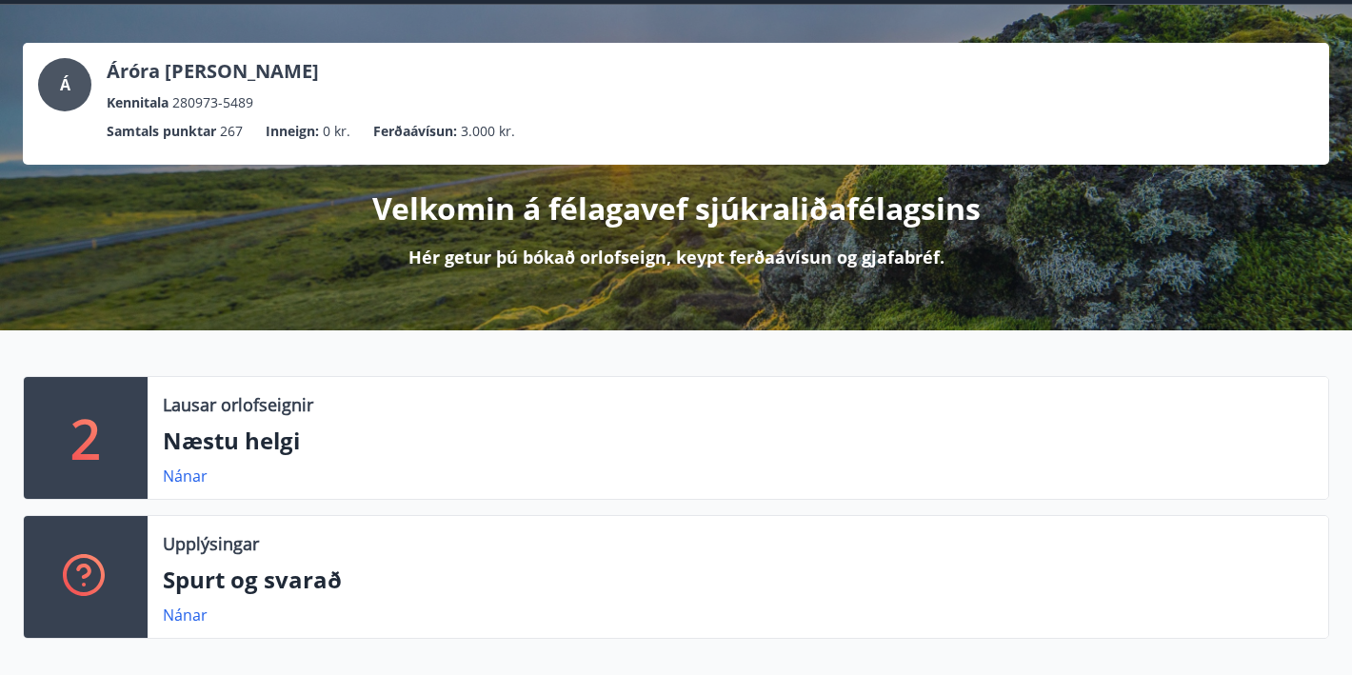
scroll to position [72, 0]
click at [181, 472] on link "Nánar" at bounding box center [185, 475] width 45 height 21
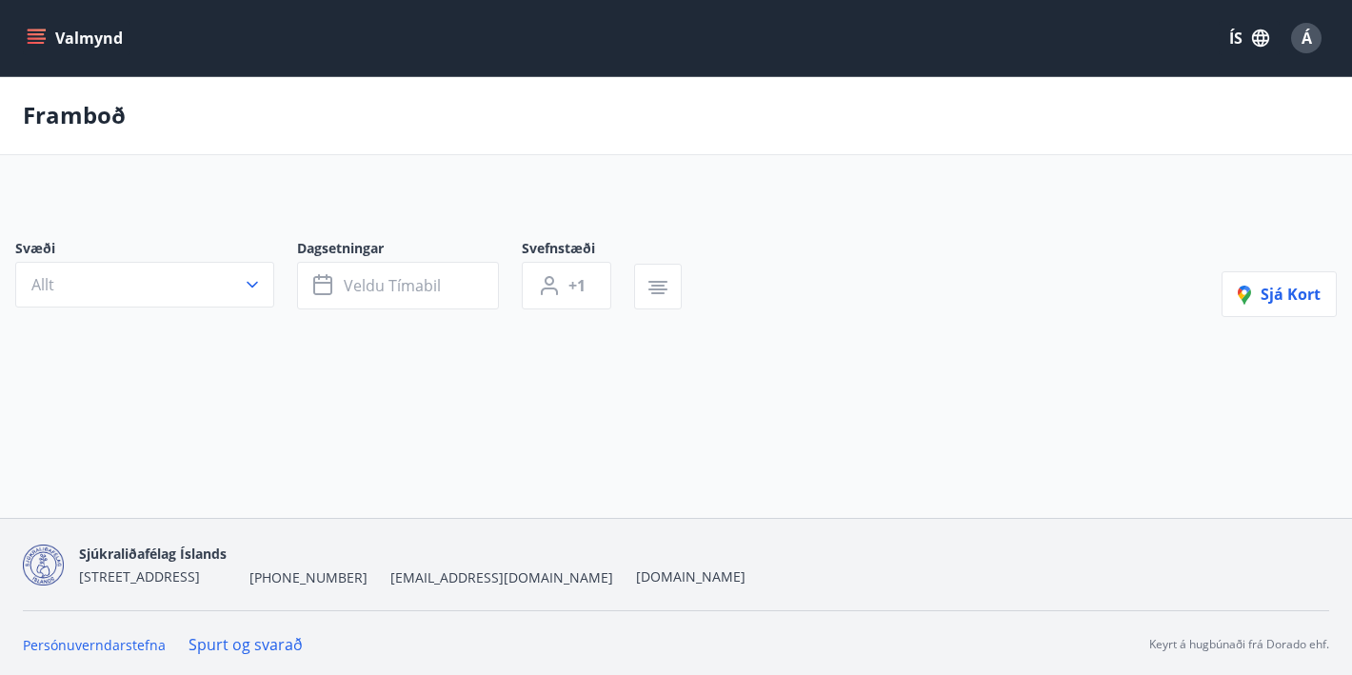
type input "*"
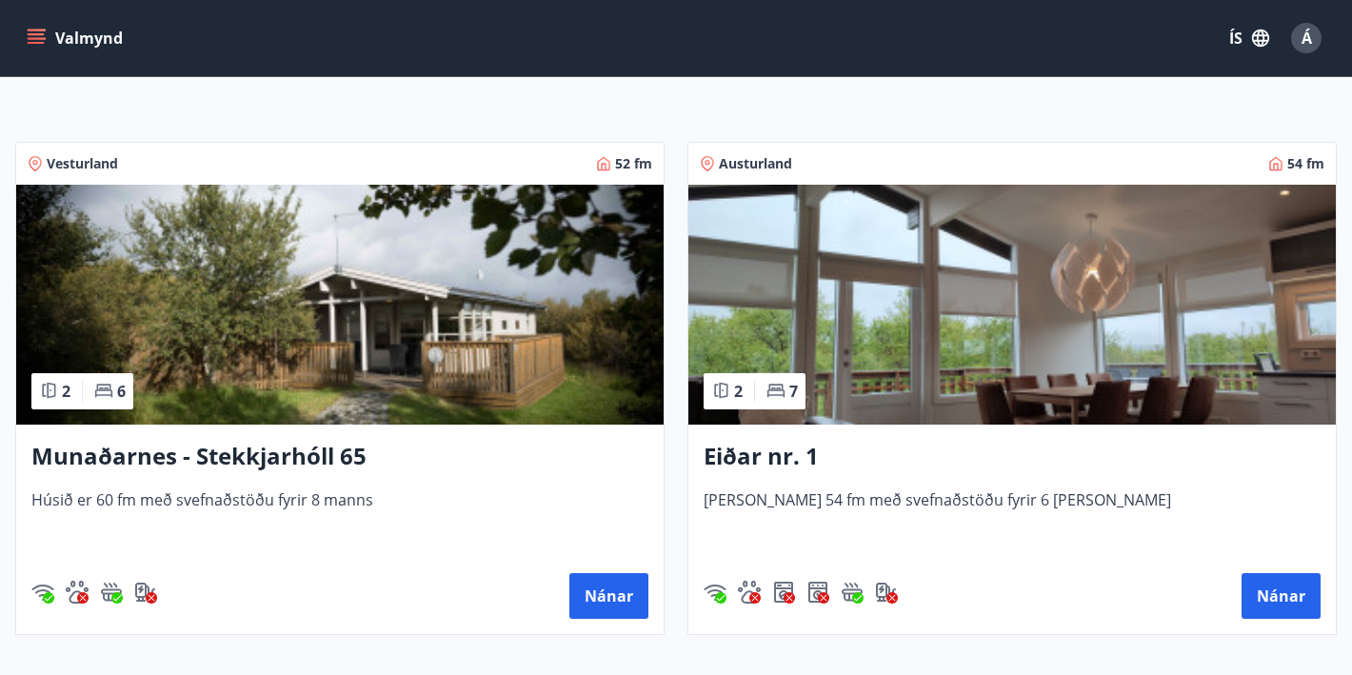
scroll to position [328, 0]
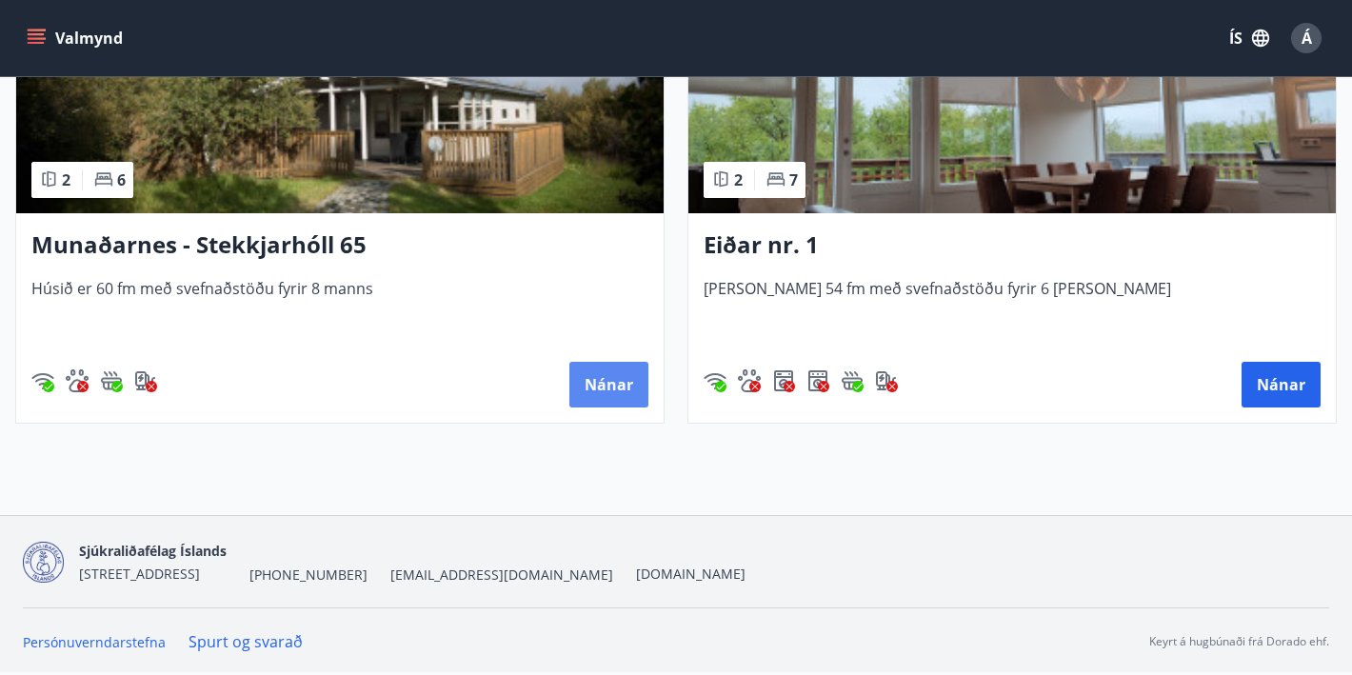
click at [606, 377] on button "Nánar" at bounding box center [608, 385] width 79 height 46
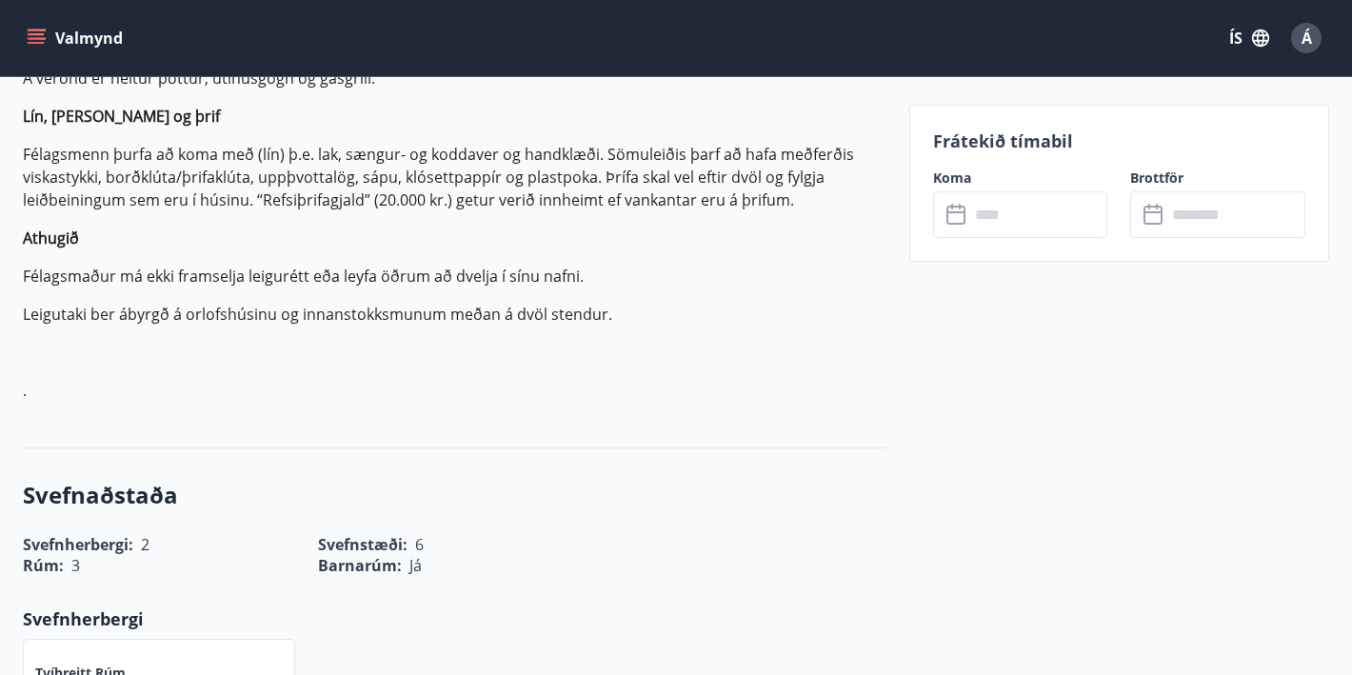
scroll to position [740, 0]
